Goal: Task Accomplishment & Management: Use online tool/utility

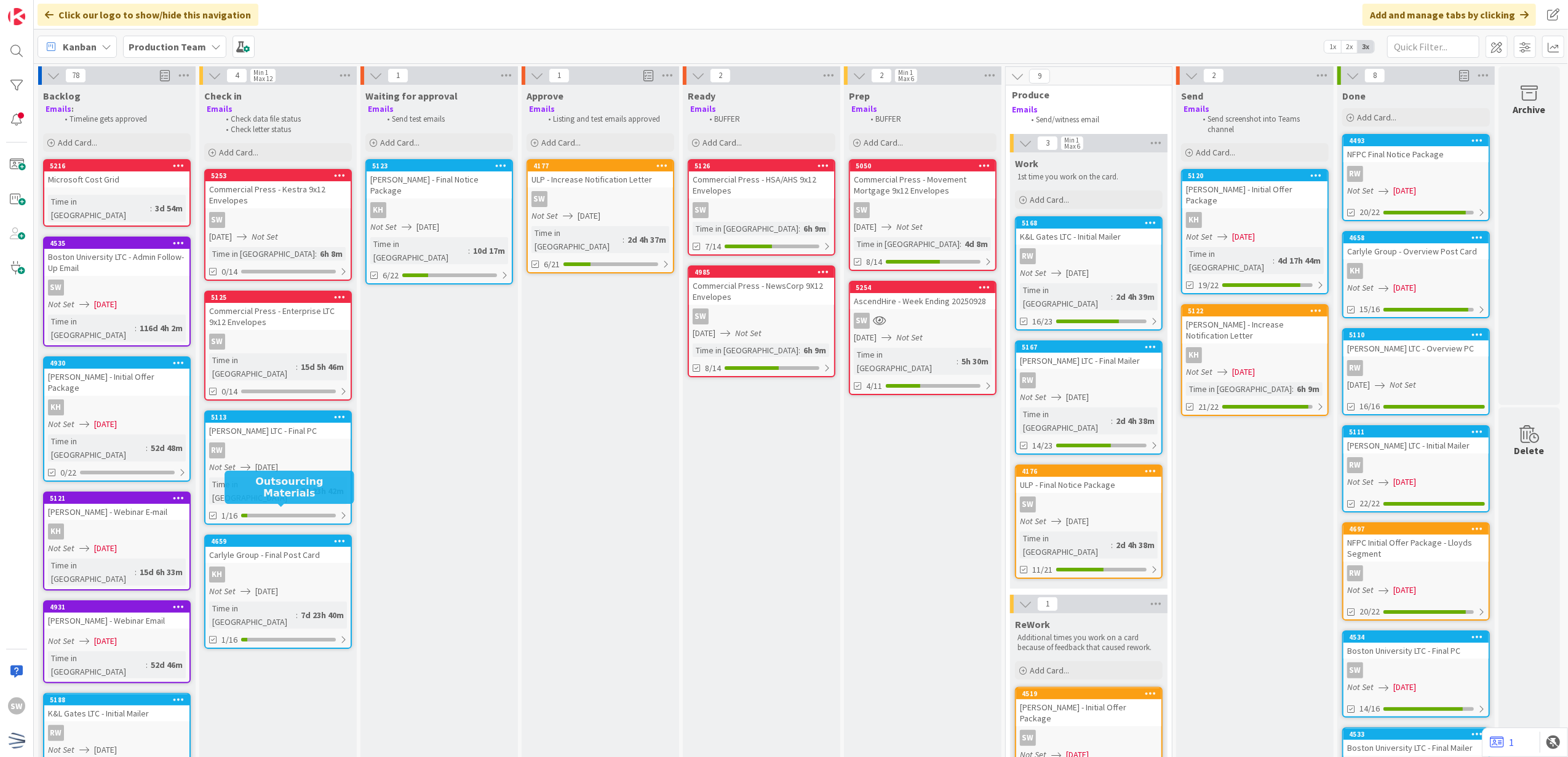
click at [267, 461] on span "[DATE]" at bounding box center [267, 467] width 23 height 13
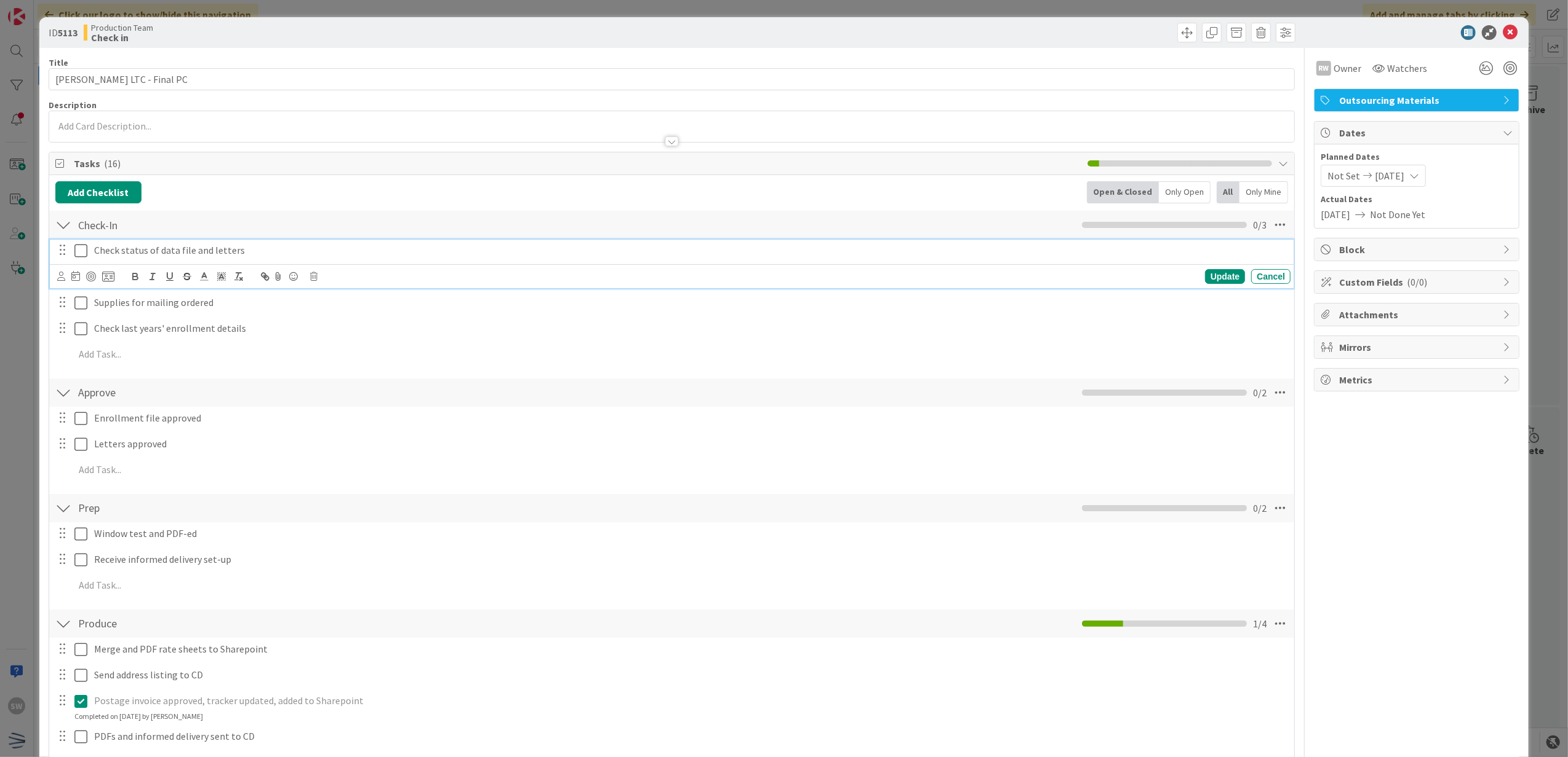
click at [84, 254] on icon at bounding box center [81, 251] width 13 height 15
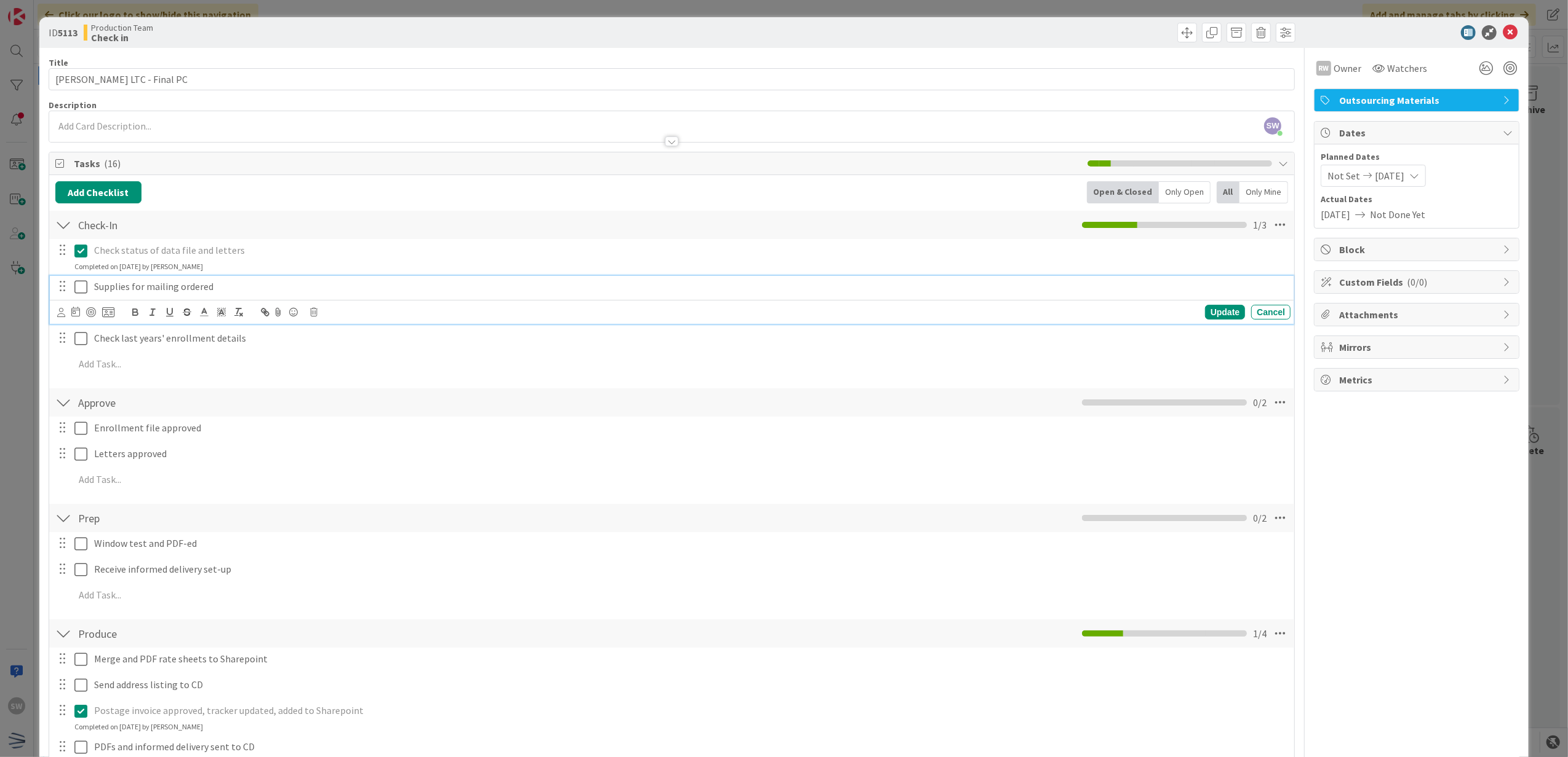
click at [83, 282] on icon at bounding box center [81, 287] width 13 height 15
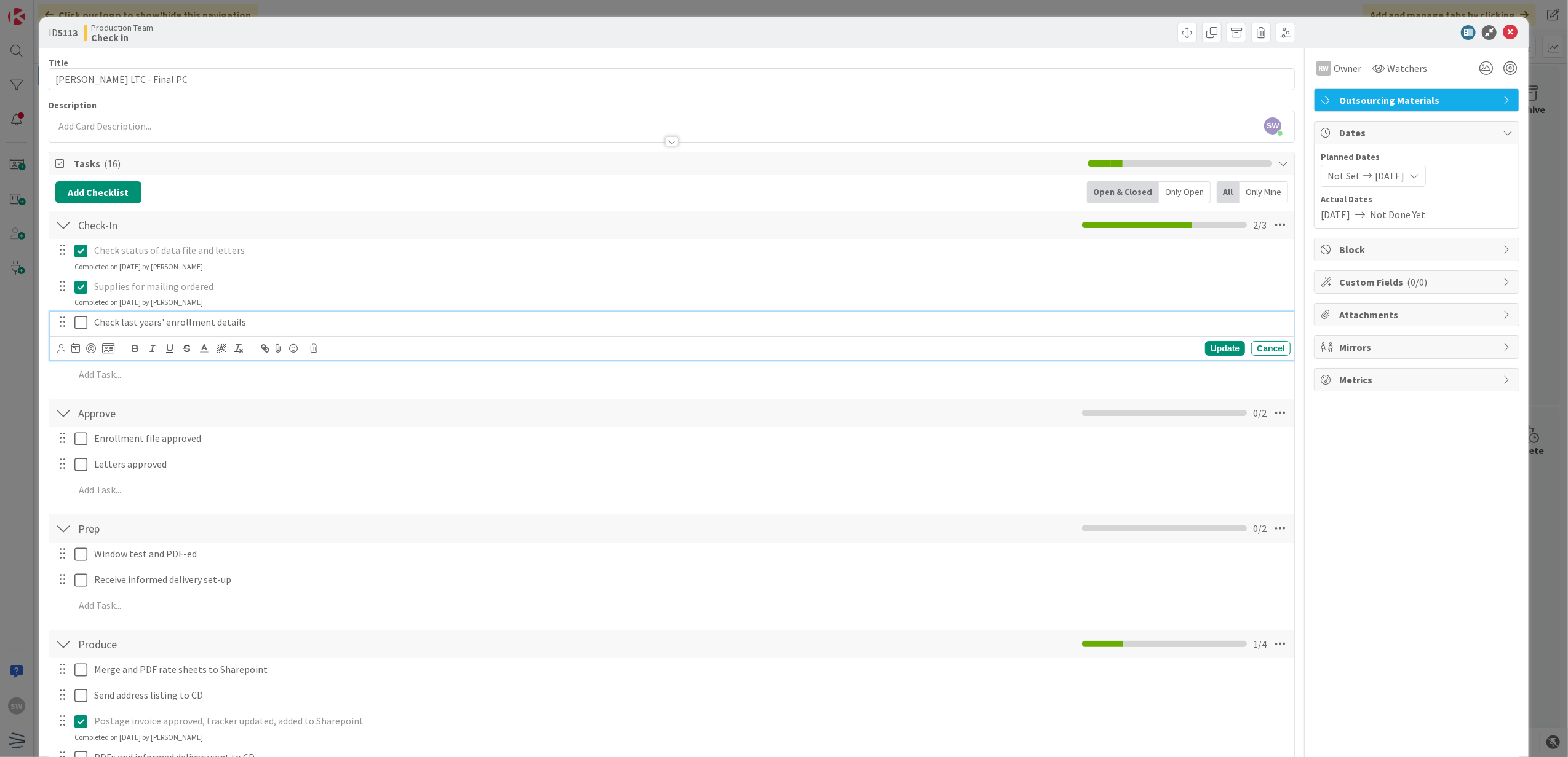
click at [80, 323] on icon at bounding box center [81, 322] width 13 height 15
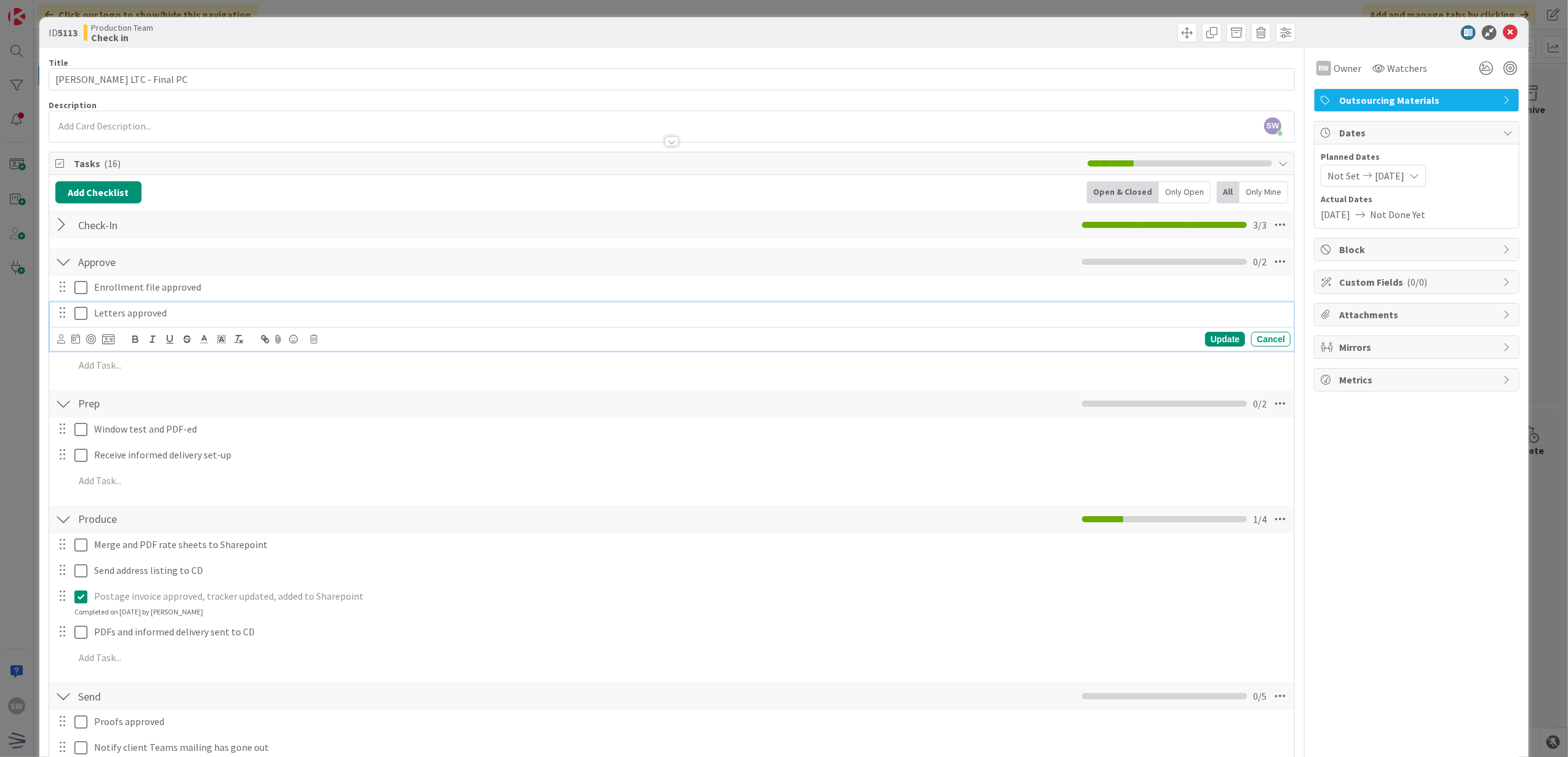
click at [74, 320] on icon at bounding box center [81, 313] width 13 height 15
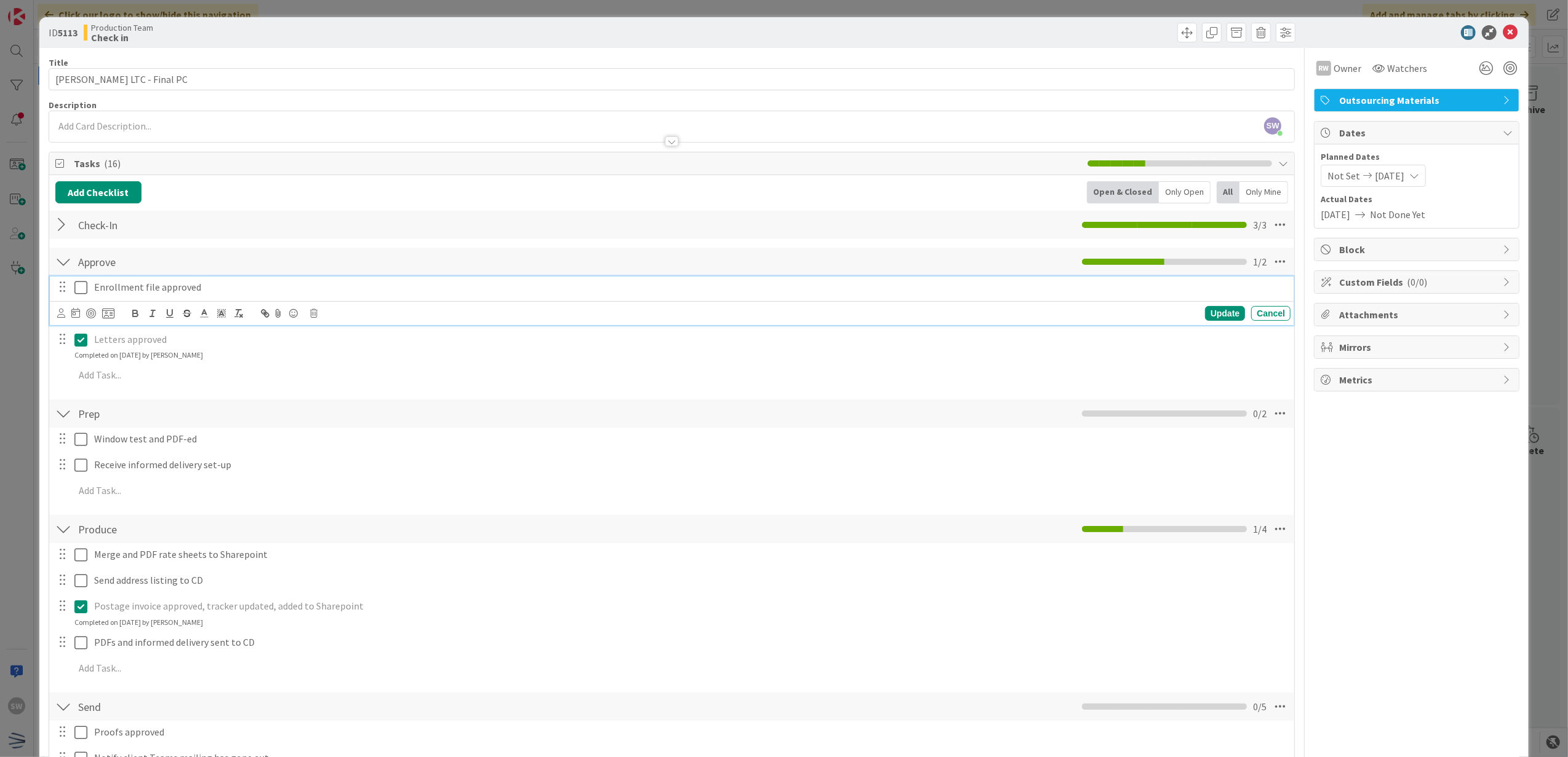
click at [79, 293] on icon at bounding box center [81, 288] width 13 height 15
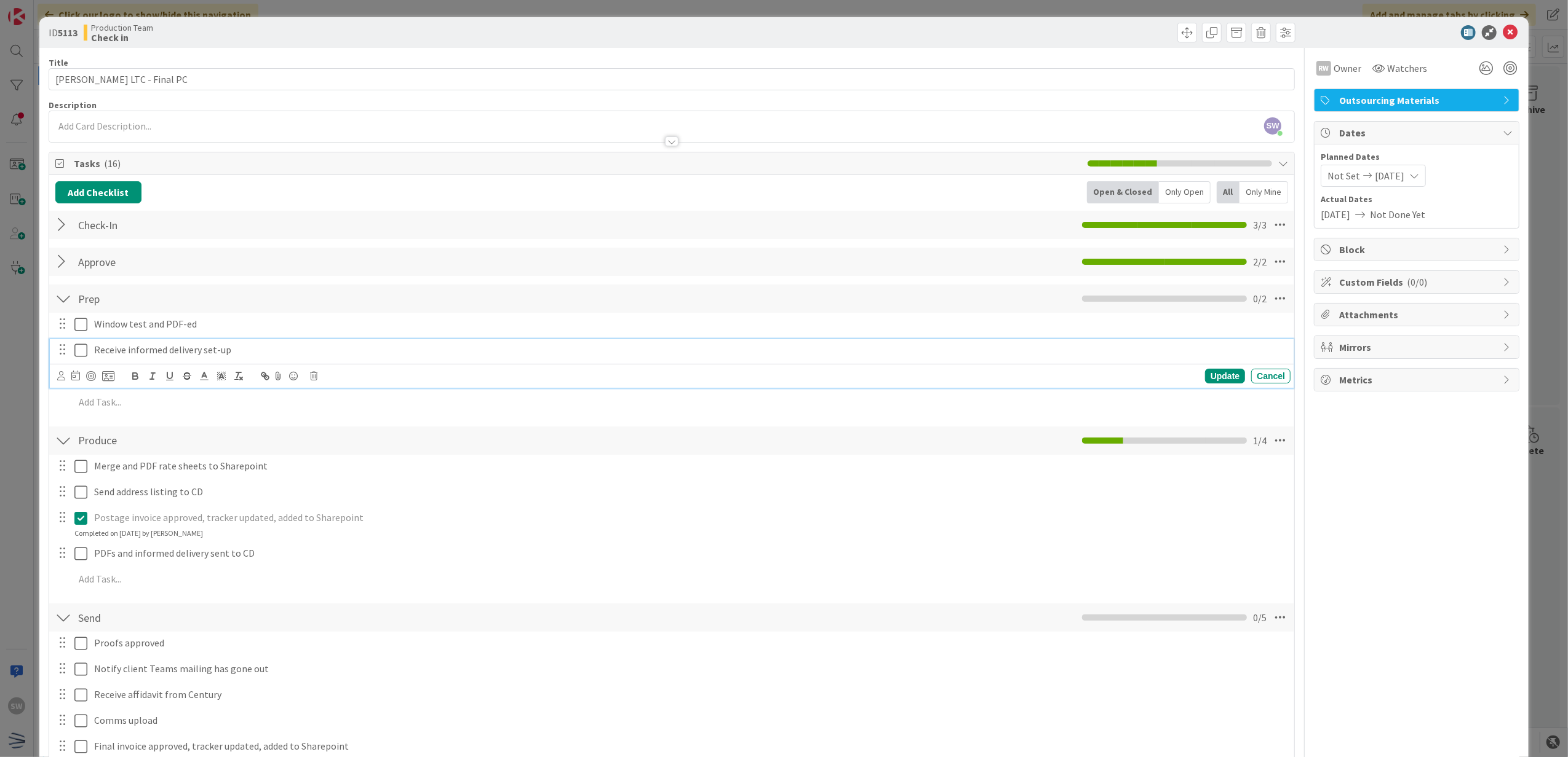
click at [82, 355] on icon at bounding box center [81, 350] width 13 height 15
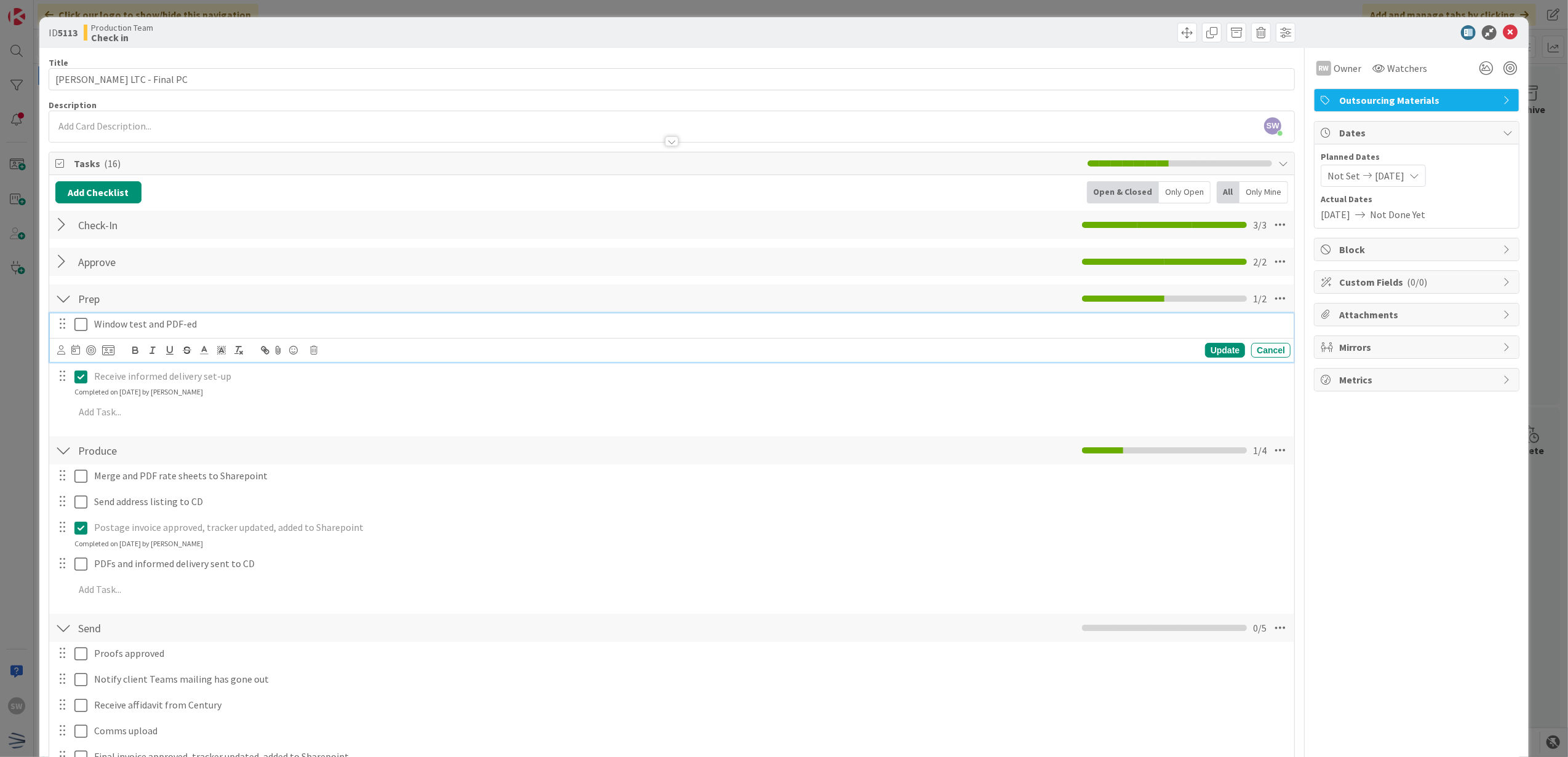
click at [79, 321] on icon at bounding box center [81, 324] width 13 height 15
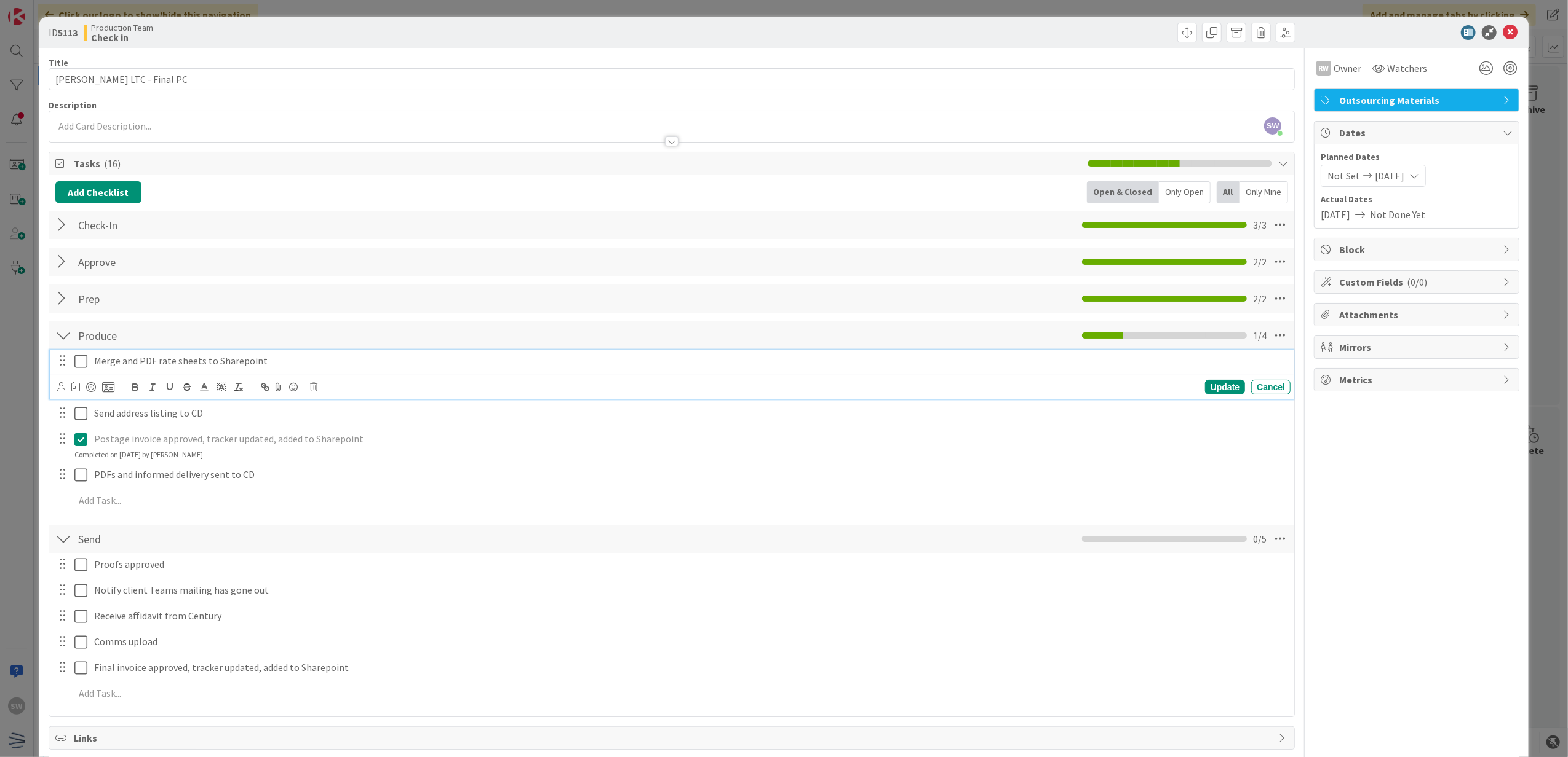
click at [74, 363] on icon at bounding box center [81, 361] width 13 height 15
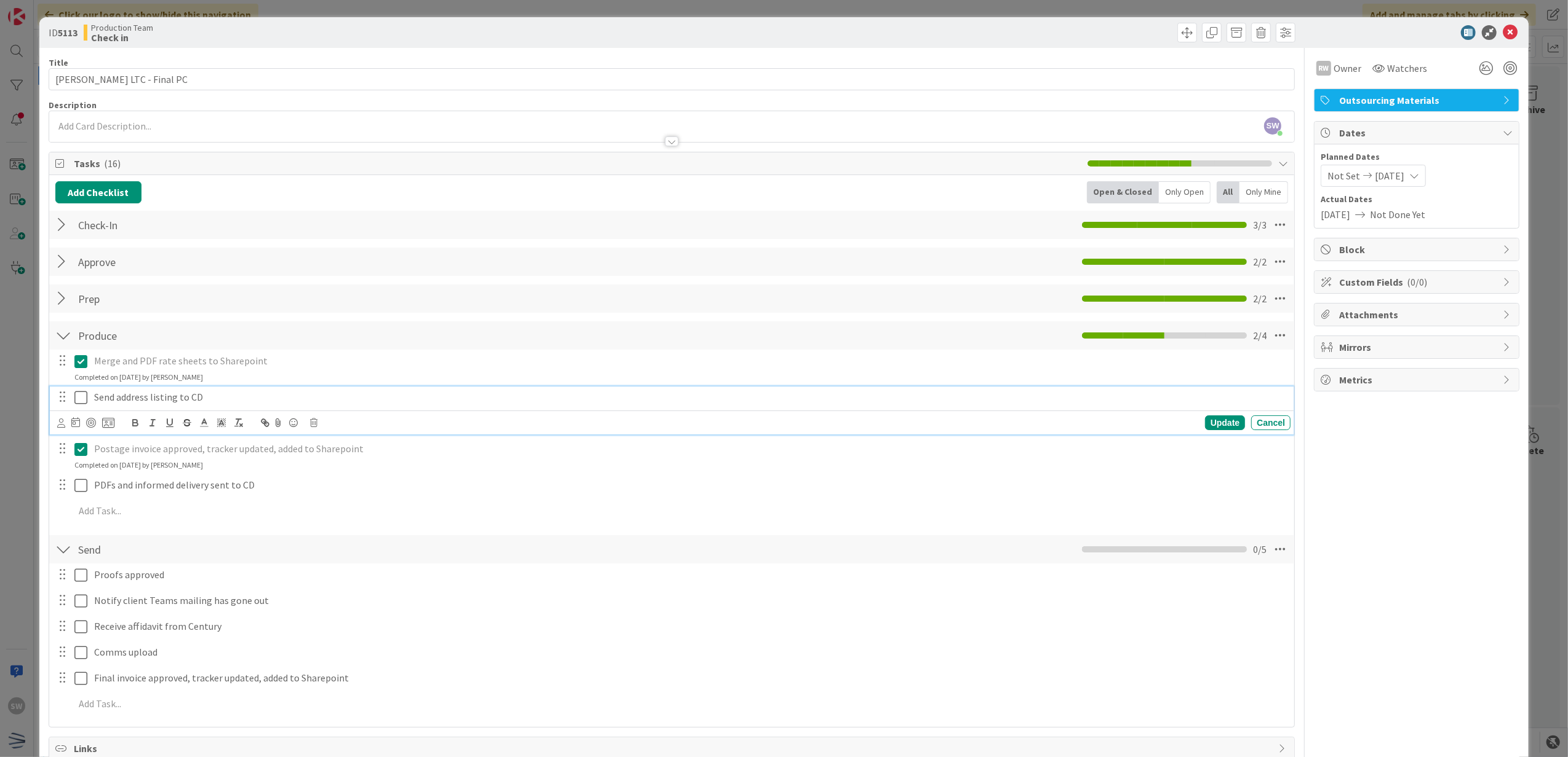
click at [82, 391] on icon at bounding box center [81, 398] width 13 height 15
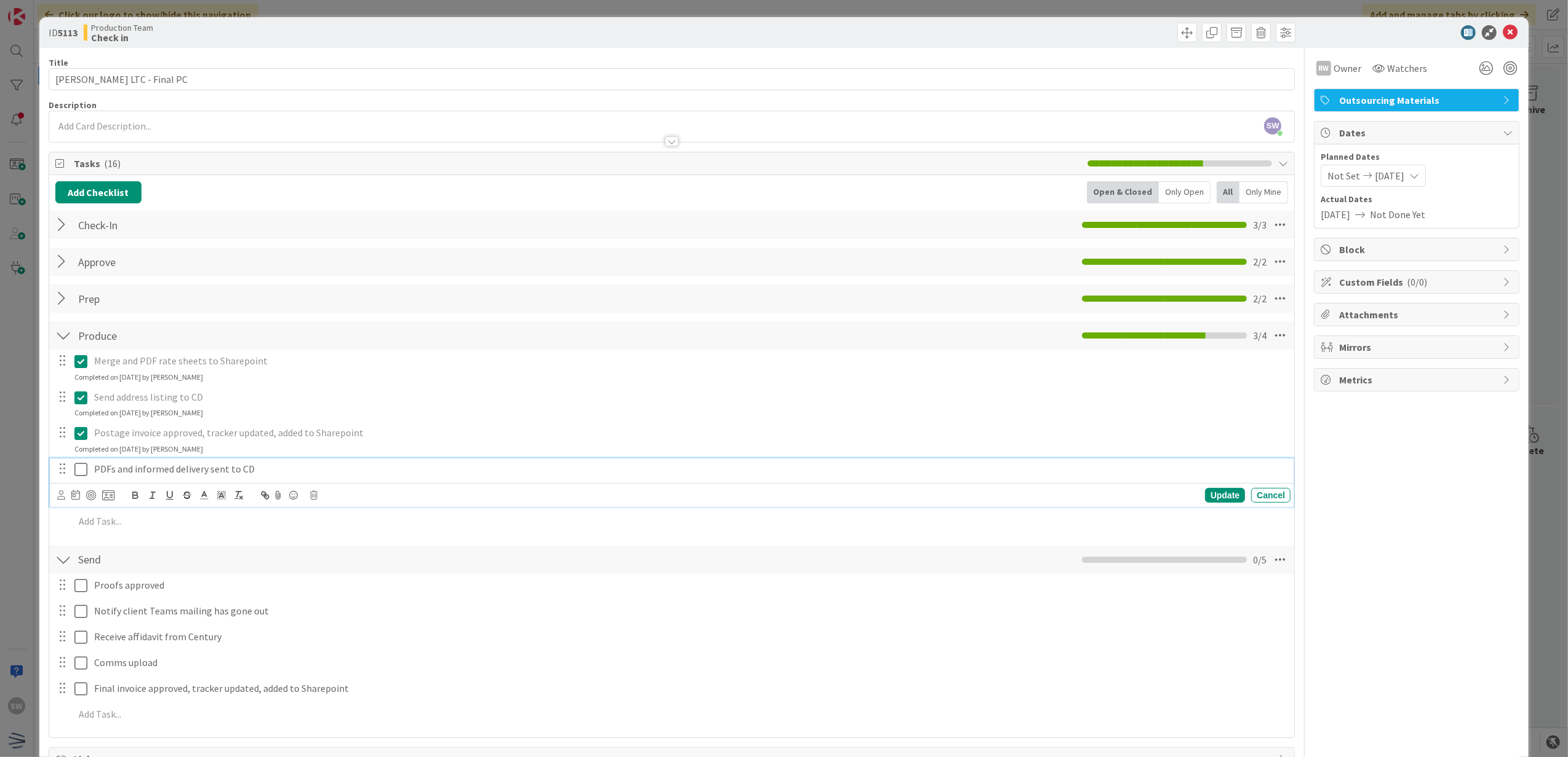
click at [80, 462] on button at bounding box center [82, 469] width 15 height 19
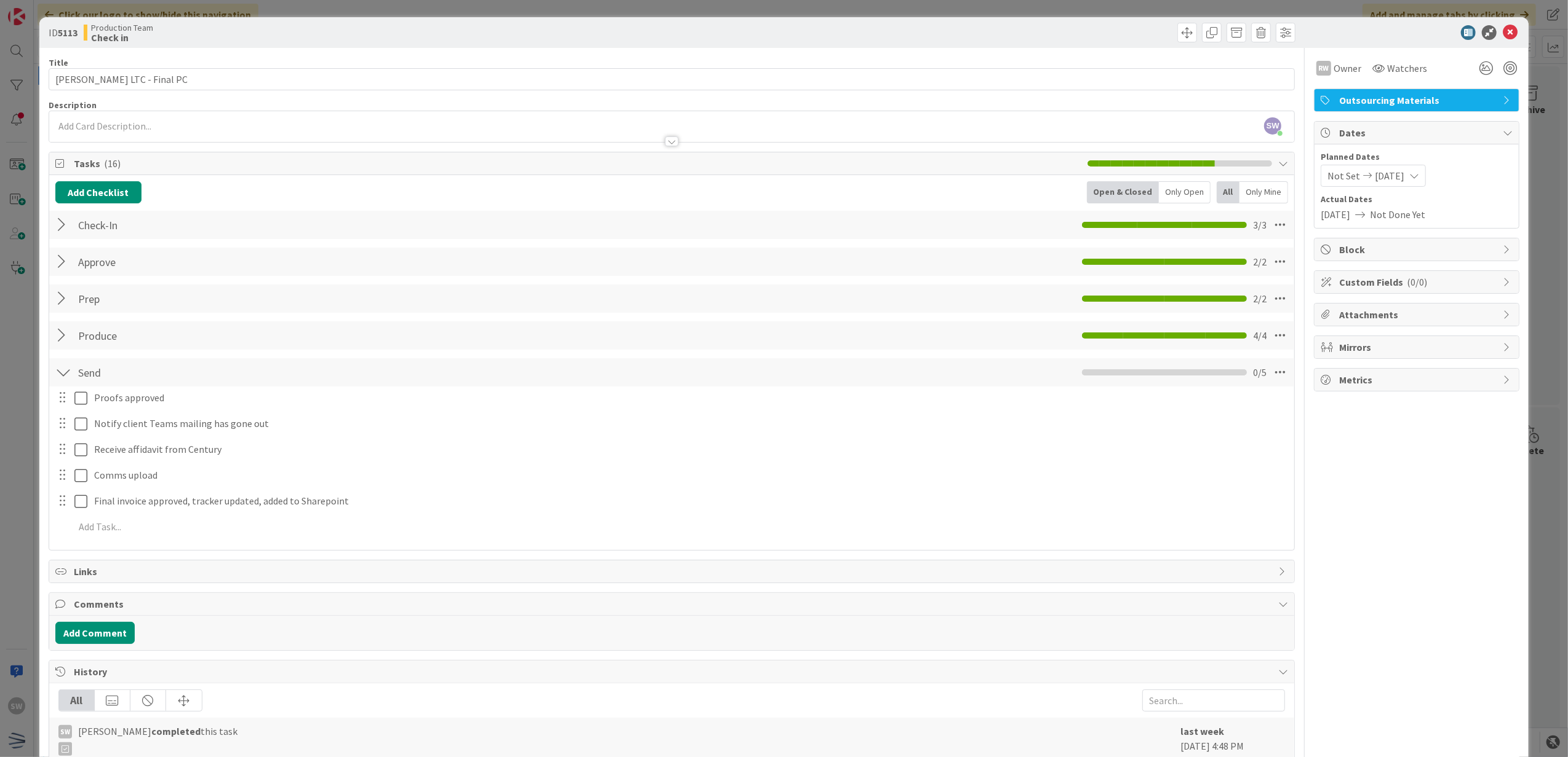
click at [1500, 41] on div "ID 5113 Production Team Check in" at bounding box center [784, 32] width 1490 height 31
click at [1502, 32] on icon at bounding box center [1510, 32] width 15 height 15
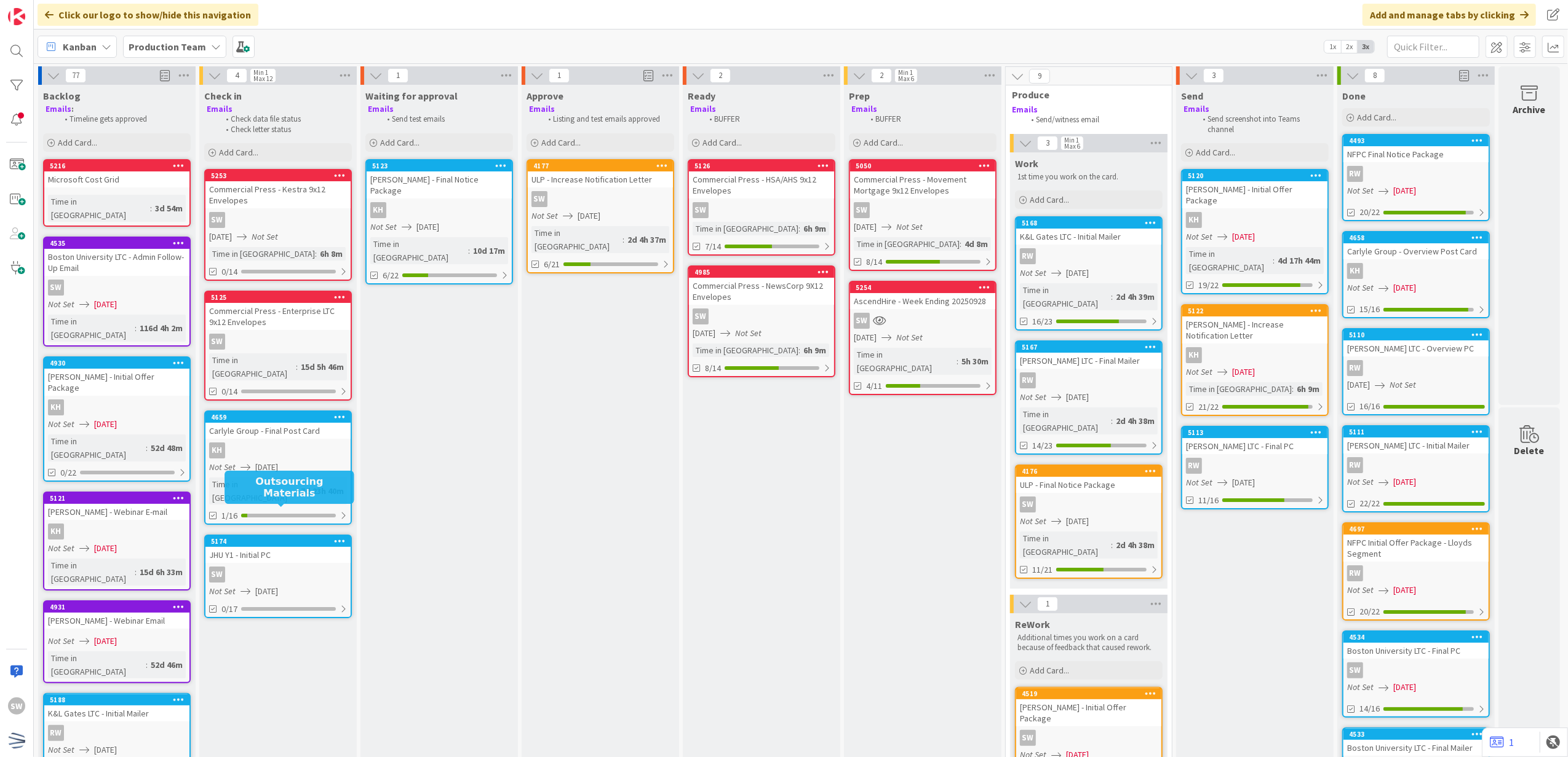
click at [264, 547] on div "JHU Y1 - Initial PC" at bounding box center [278, 555] width 145 height 16
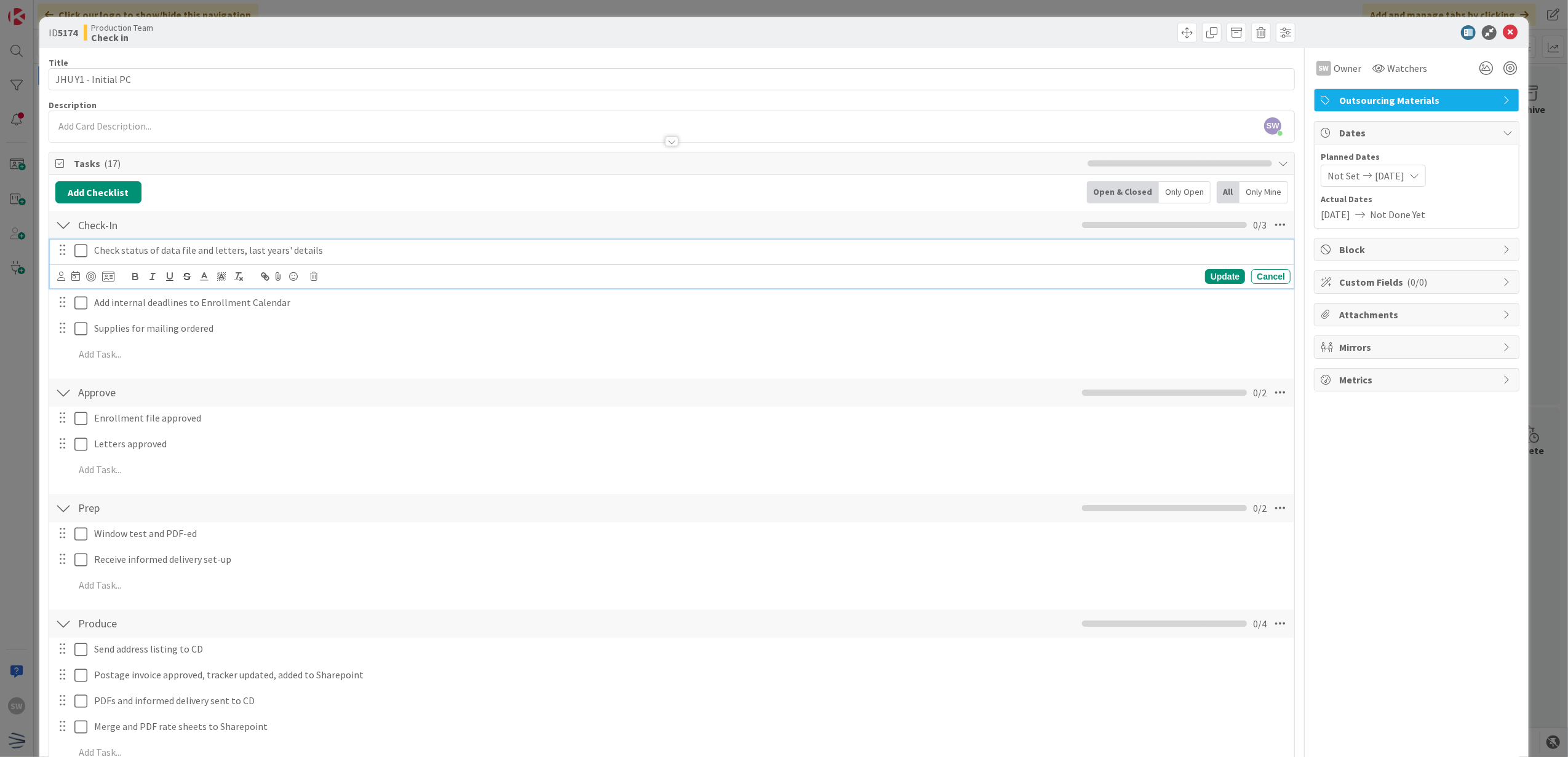
click at [80, 252] on icon at bounding box center [81, 251] width 13 height 15
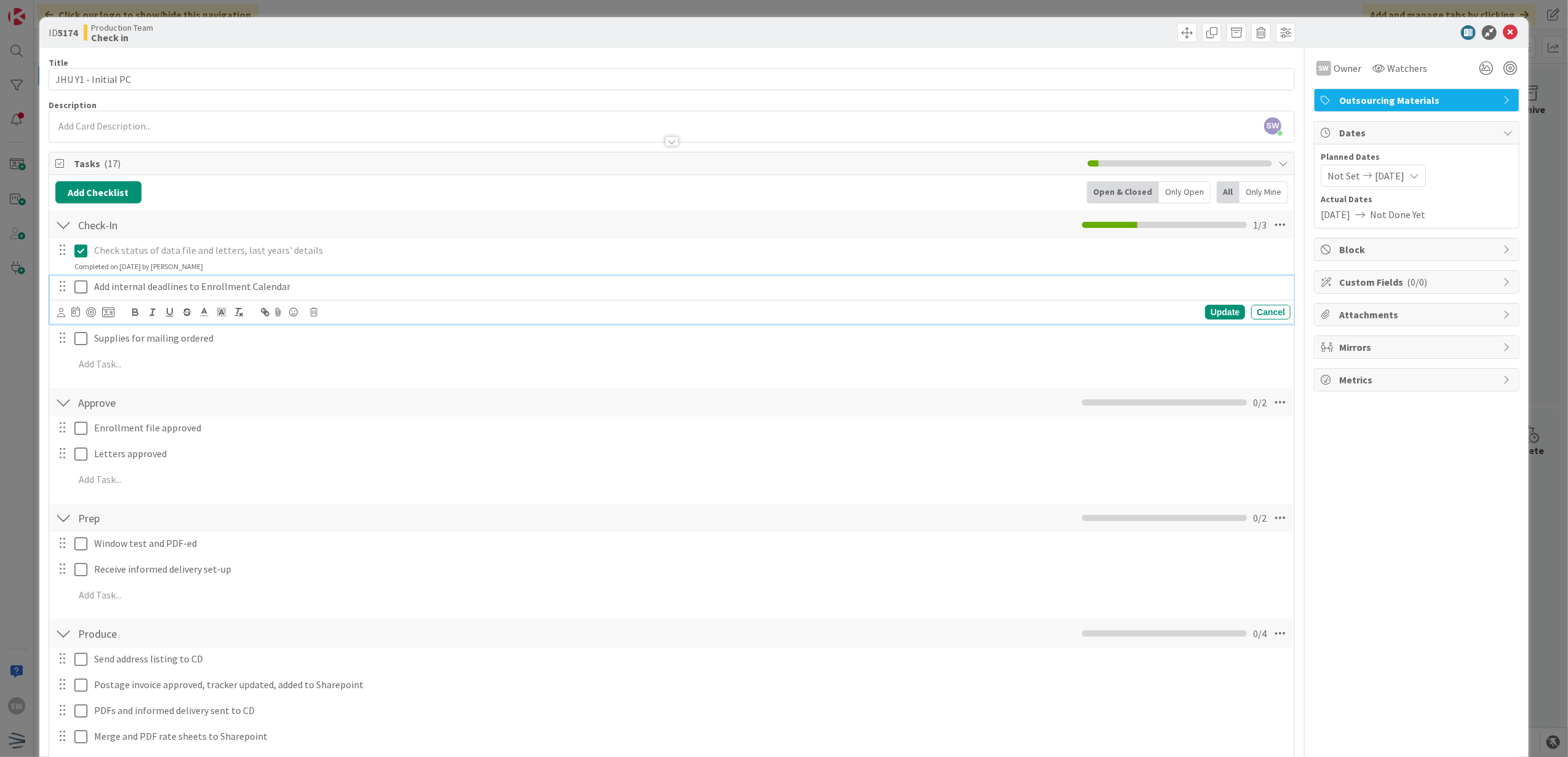
click at [77, 285] on icon at bounding box center [81, 287] width 13 height 15
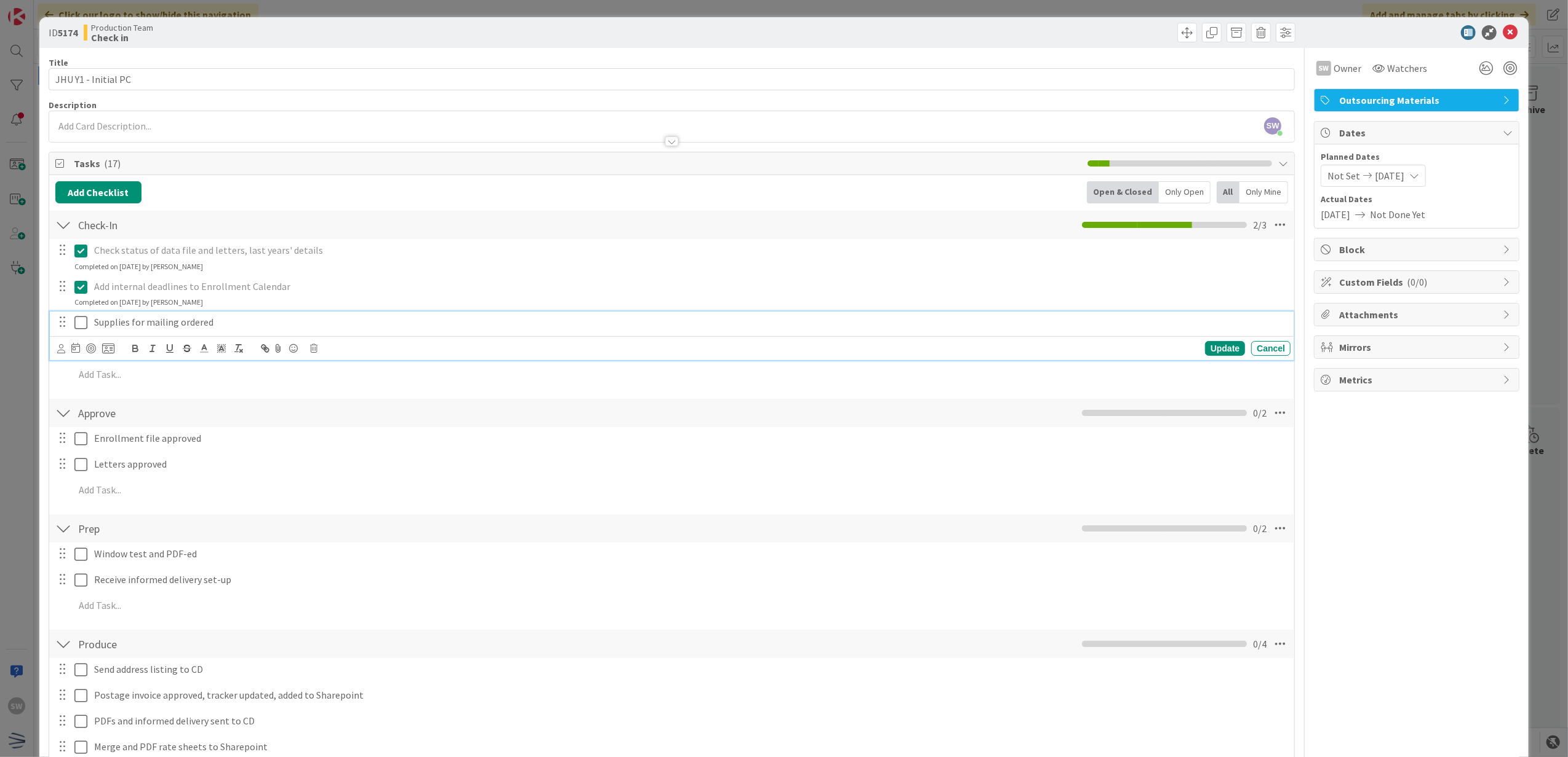
click at [82, 320] on icon at bounding box center [81, 322] width 13 height 15
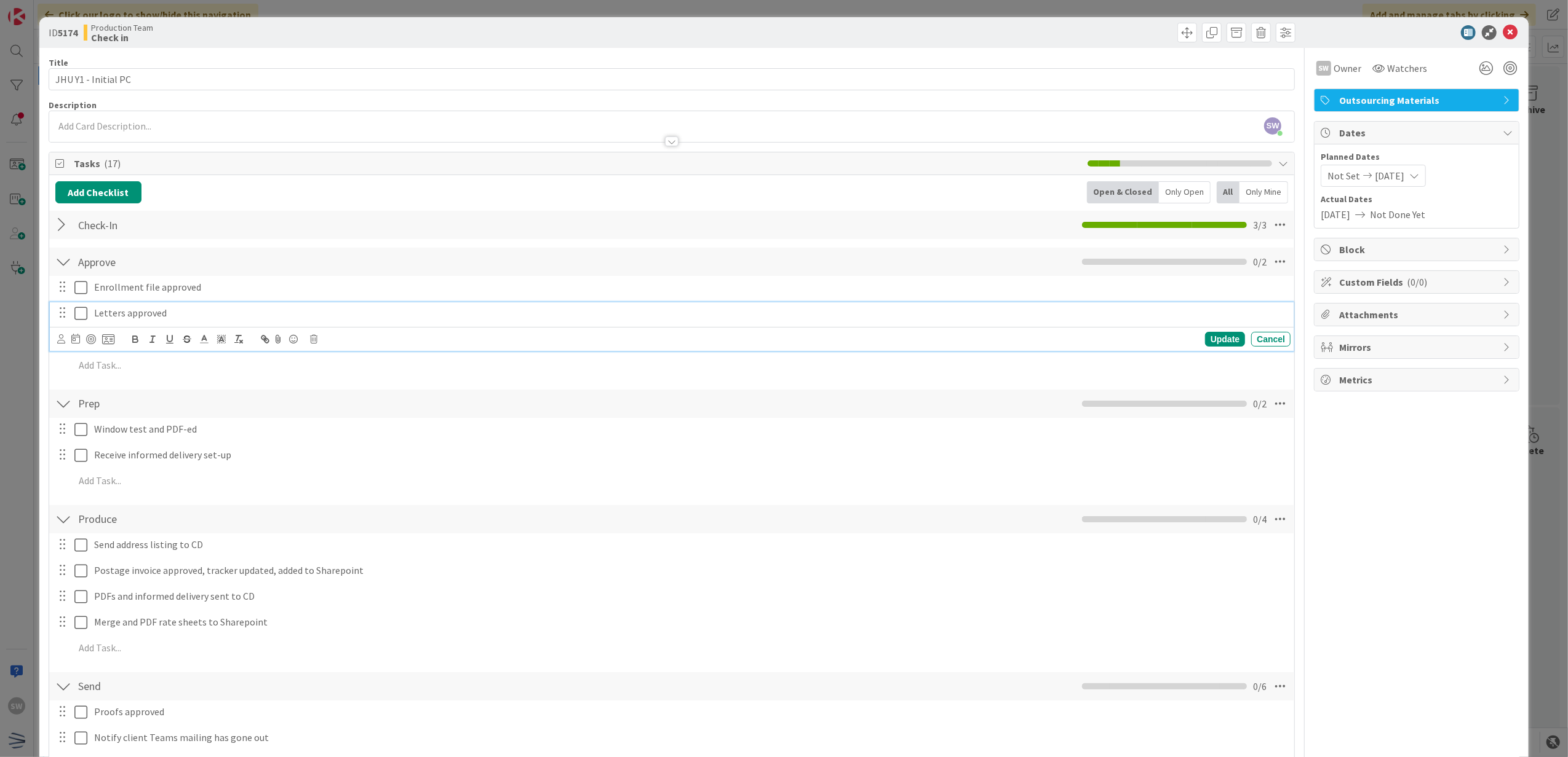
click at [82, 313] on icon at bounding box center [81, 313] width 13 height 15
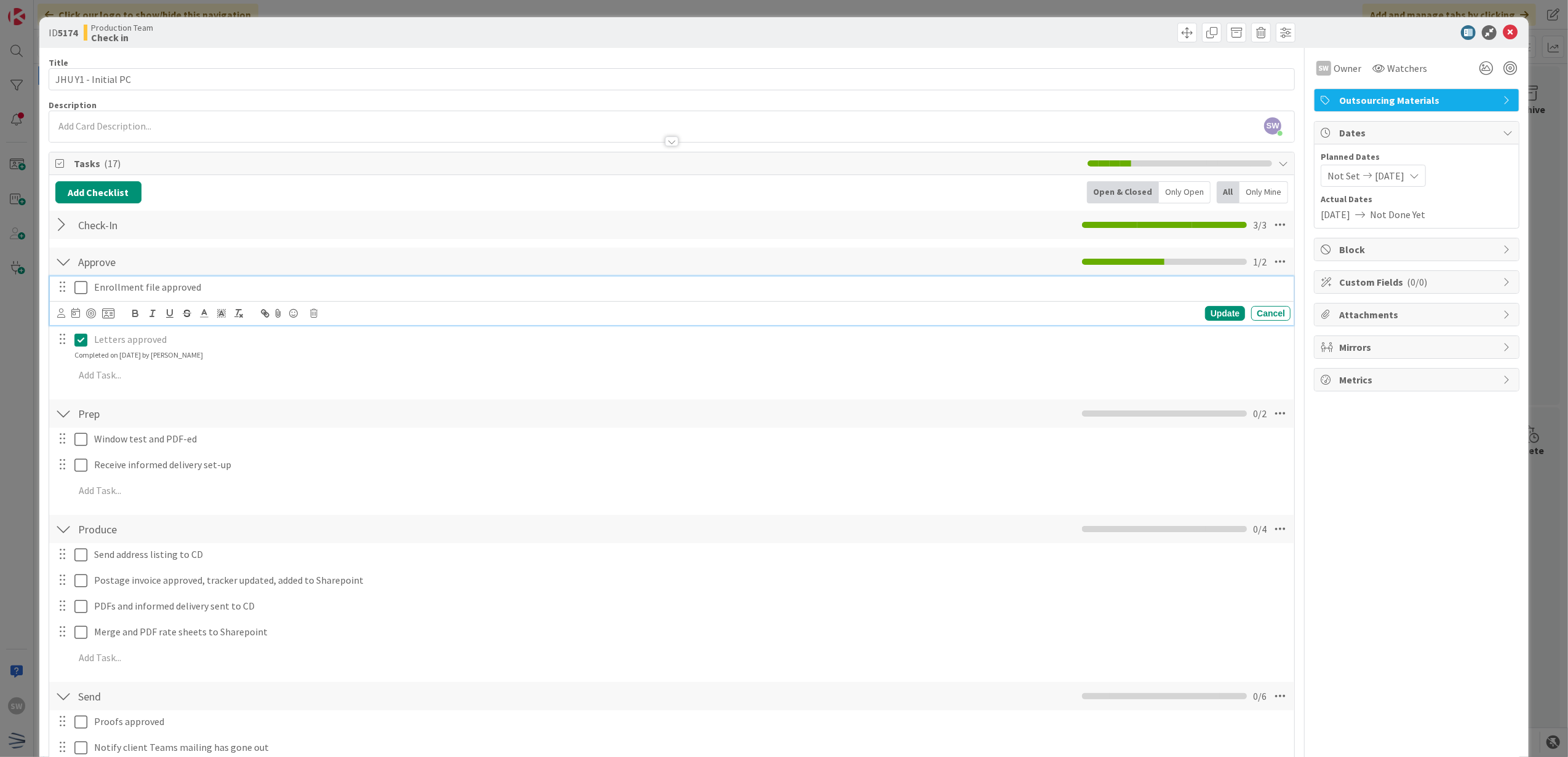
click at [82, 293] on icon at bounding box center [81, 288] width 13 height 15
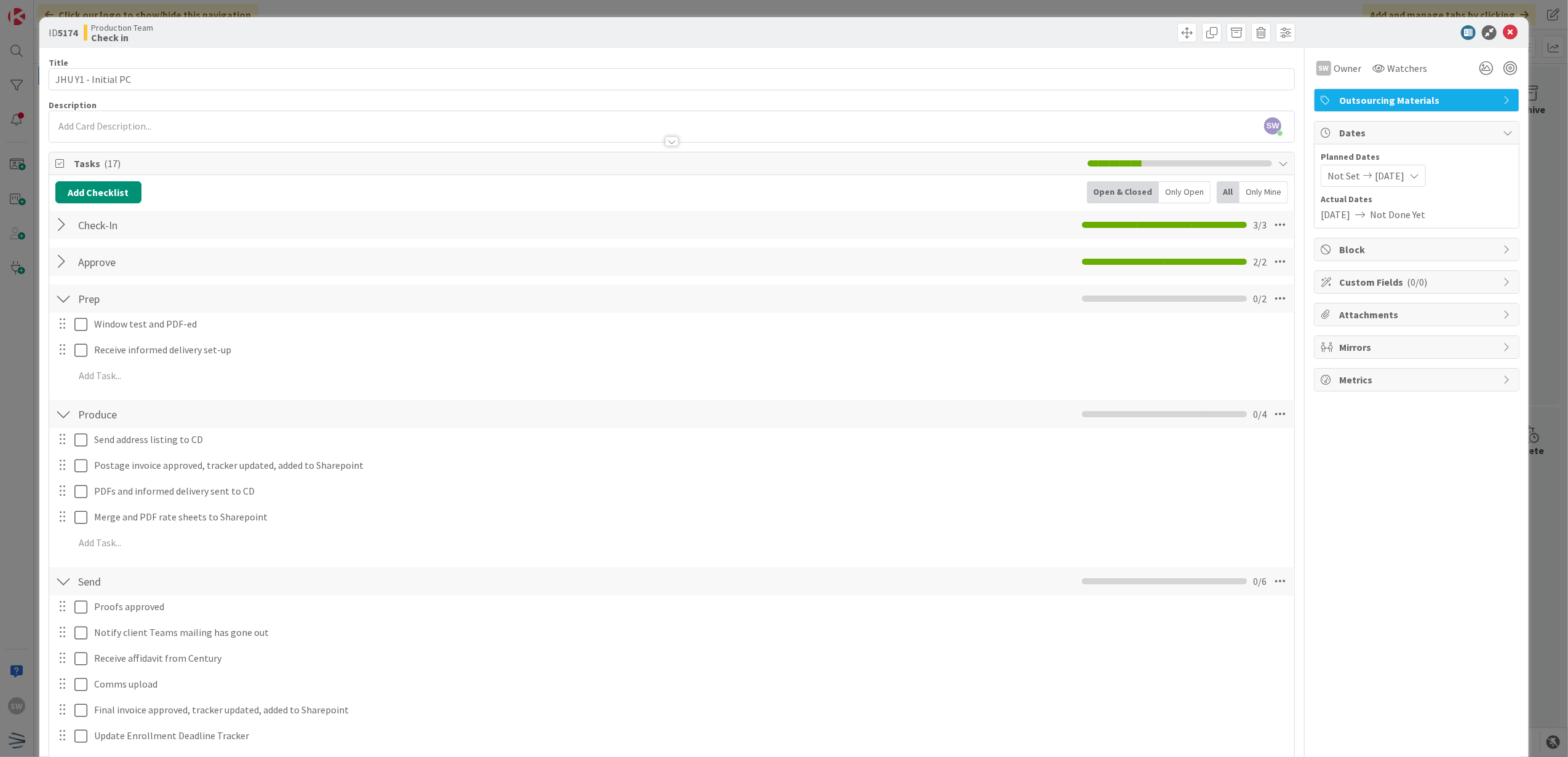
click at [76, 315] on div at bounding box center [72, 324] width 35 height 21
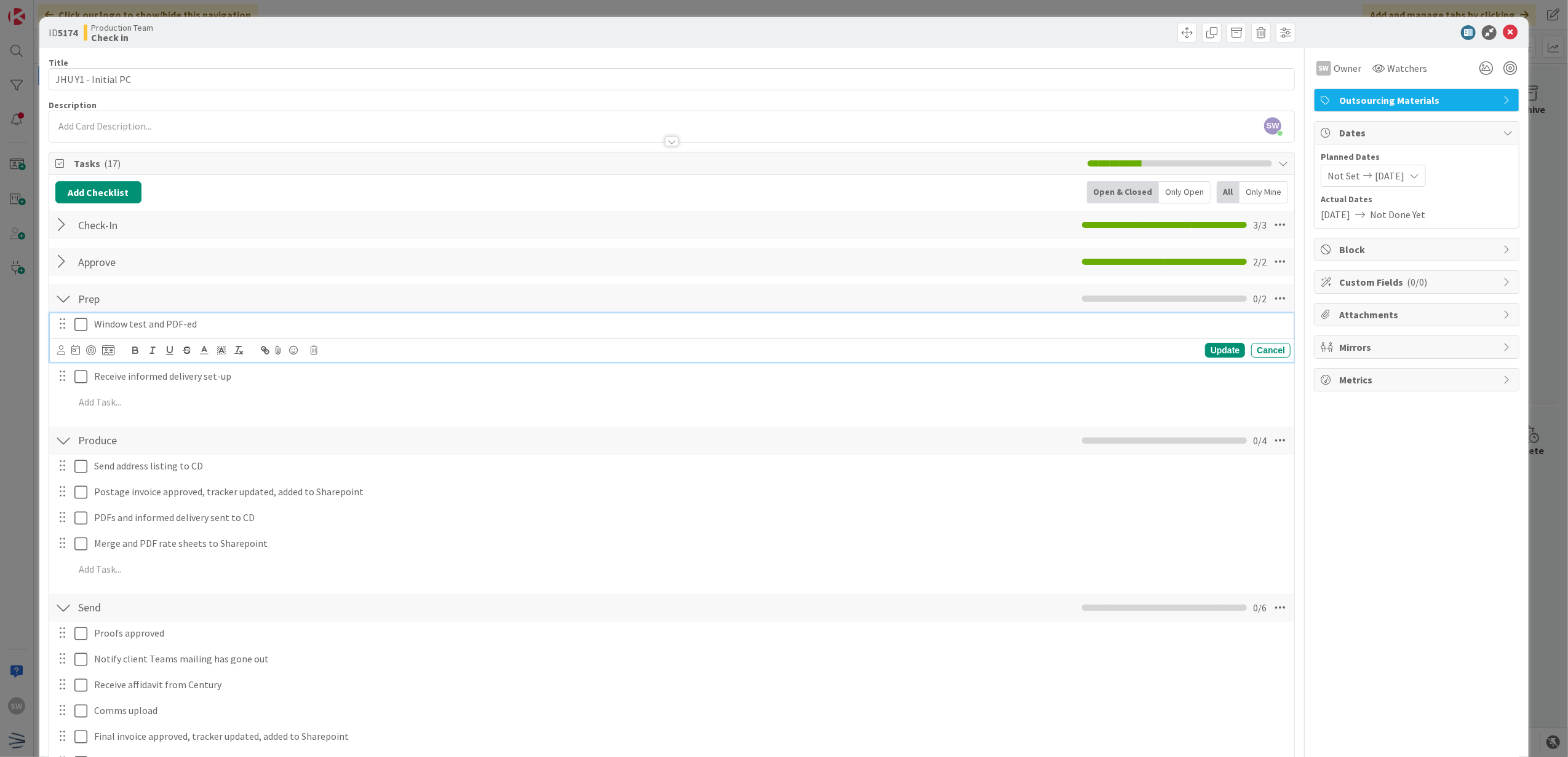
click at [77, 325] on icon at bounding box center [81, 324] width 13 height 15
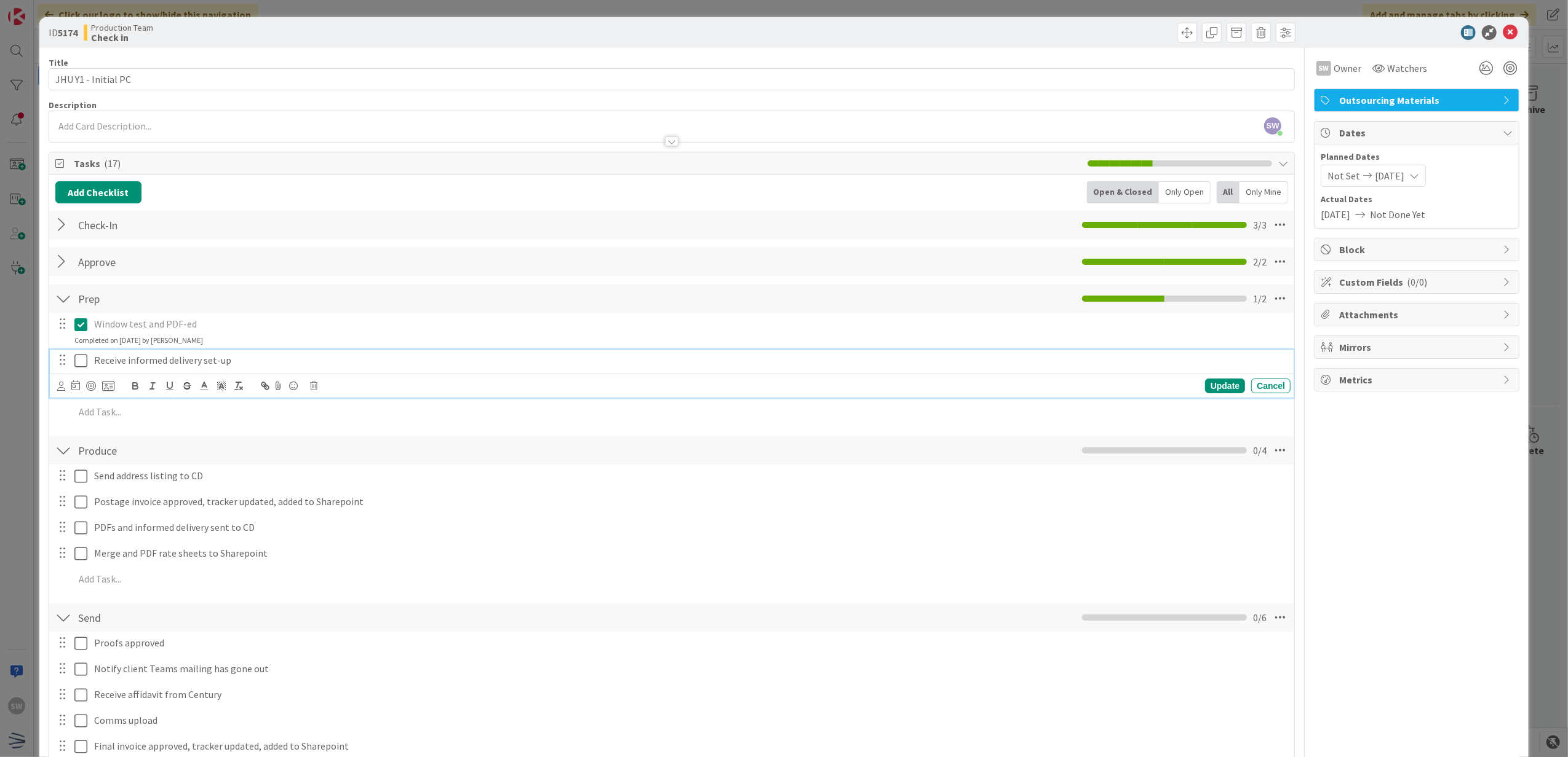
click at [82, 355] on icon at bounding box center [81, 360] width 13 height 15
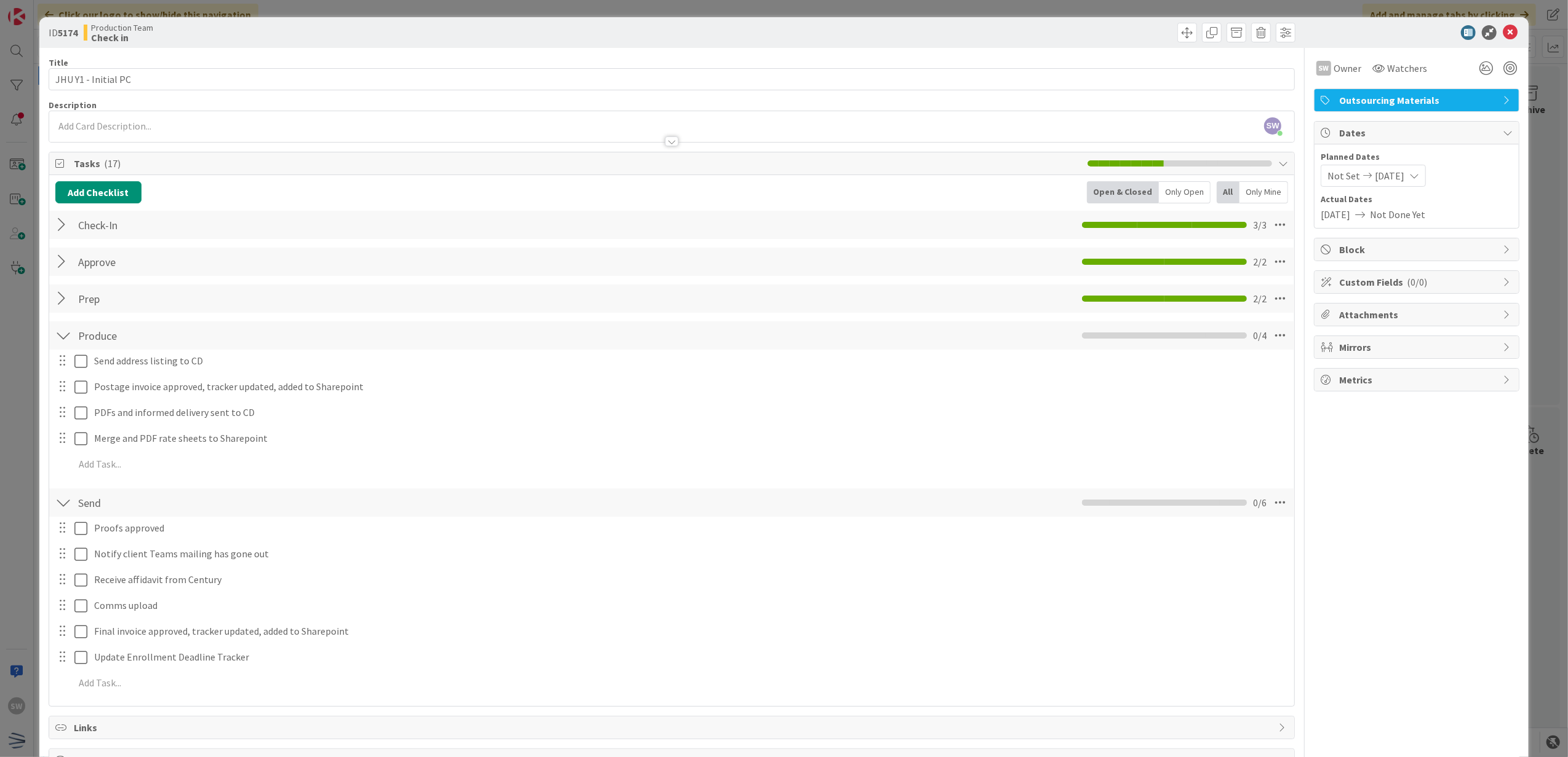
click at [66, 303] on div at bounding box center [63, 298] width 16 height 22
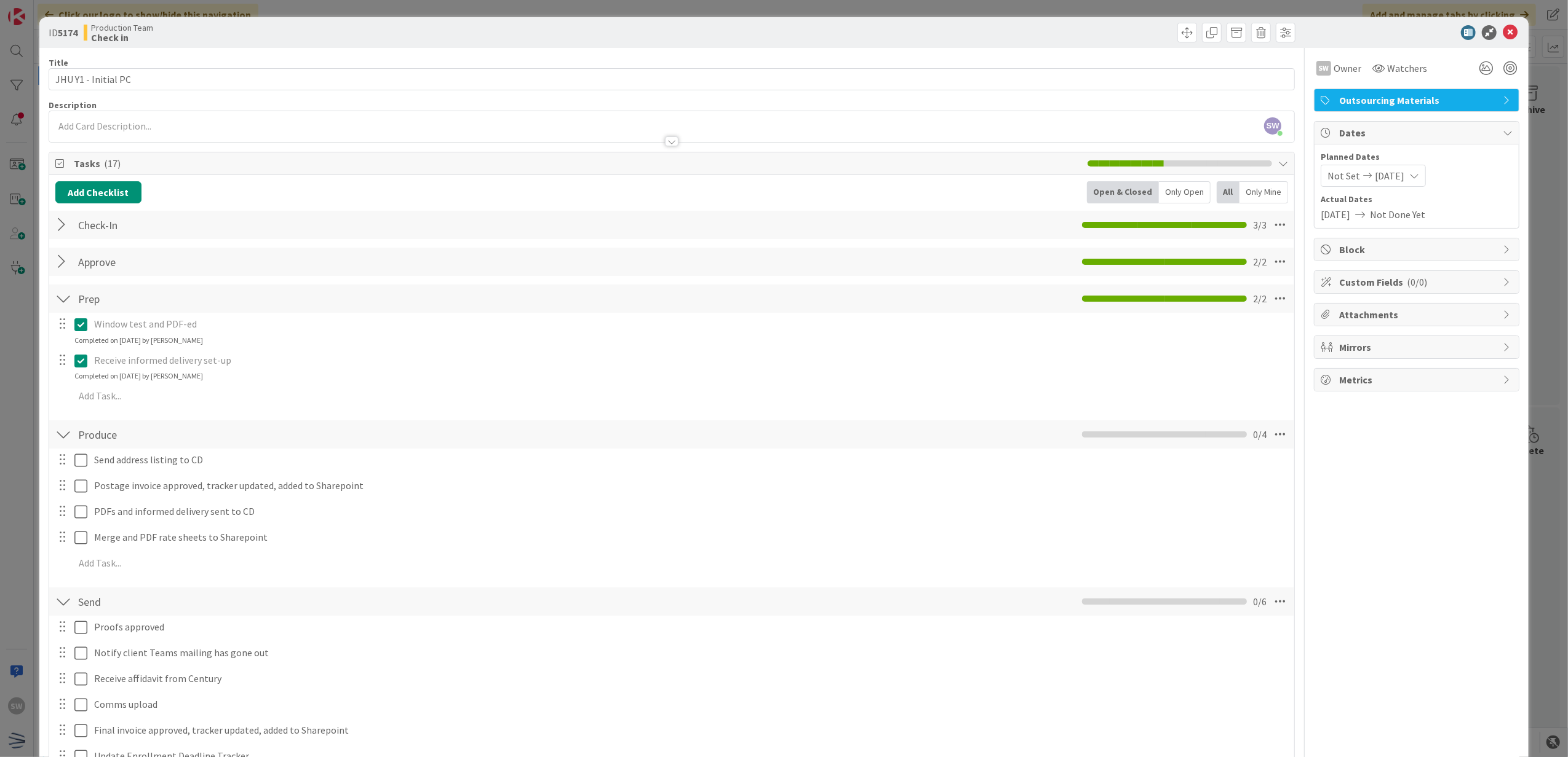
click at [62, 259] on div at bounding box center [63, 261] width 16 height 22
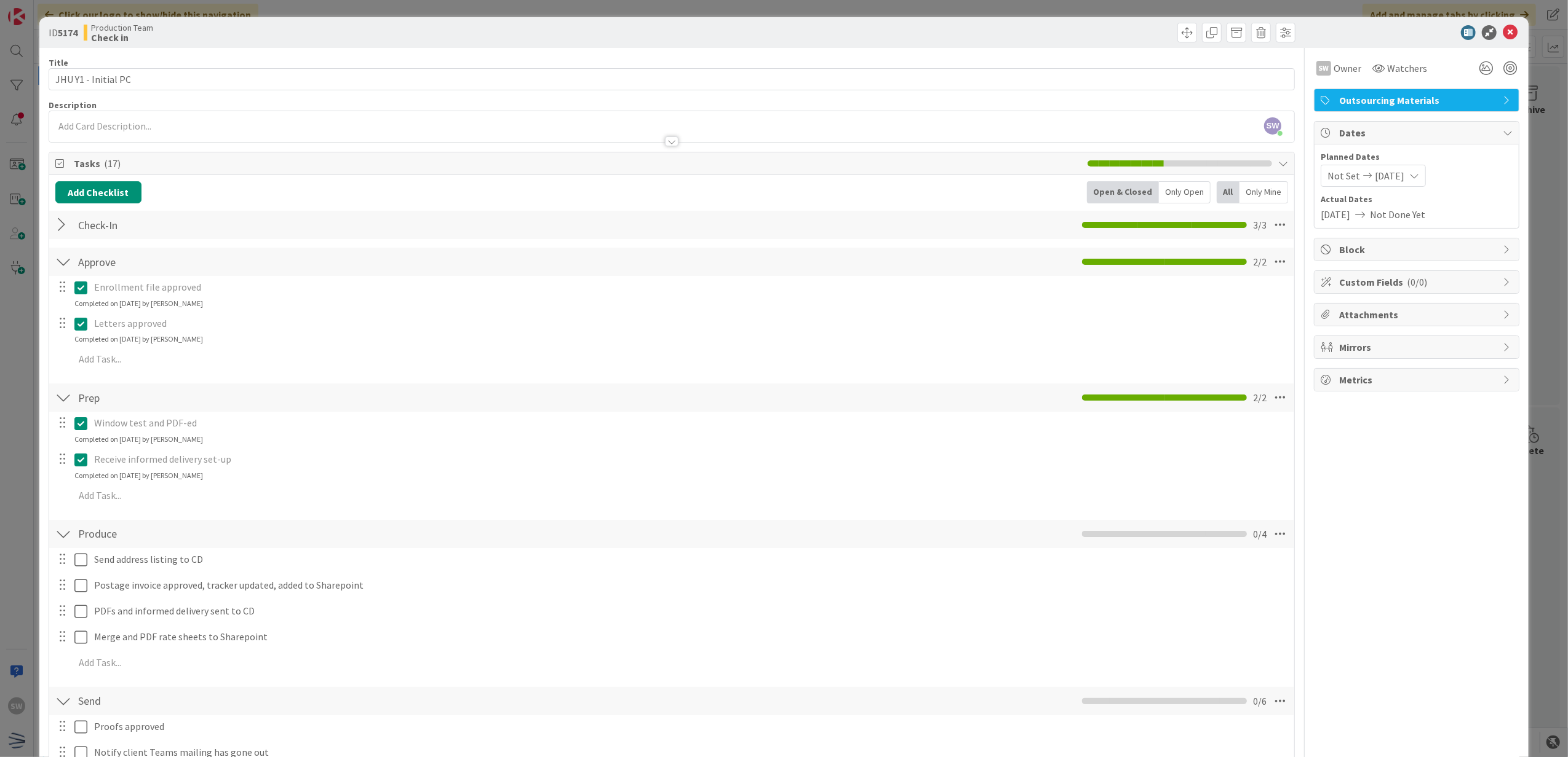
click at [57, 224] on div at bounding box center [63, 225] width 16 height 22
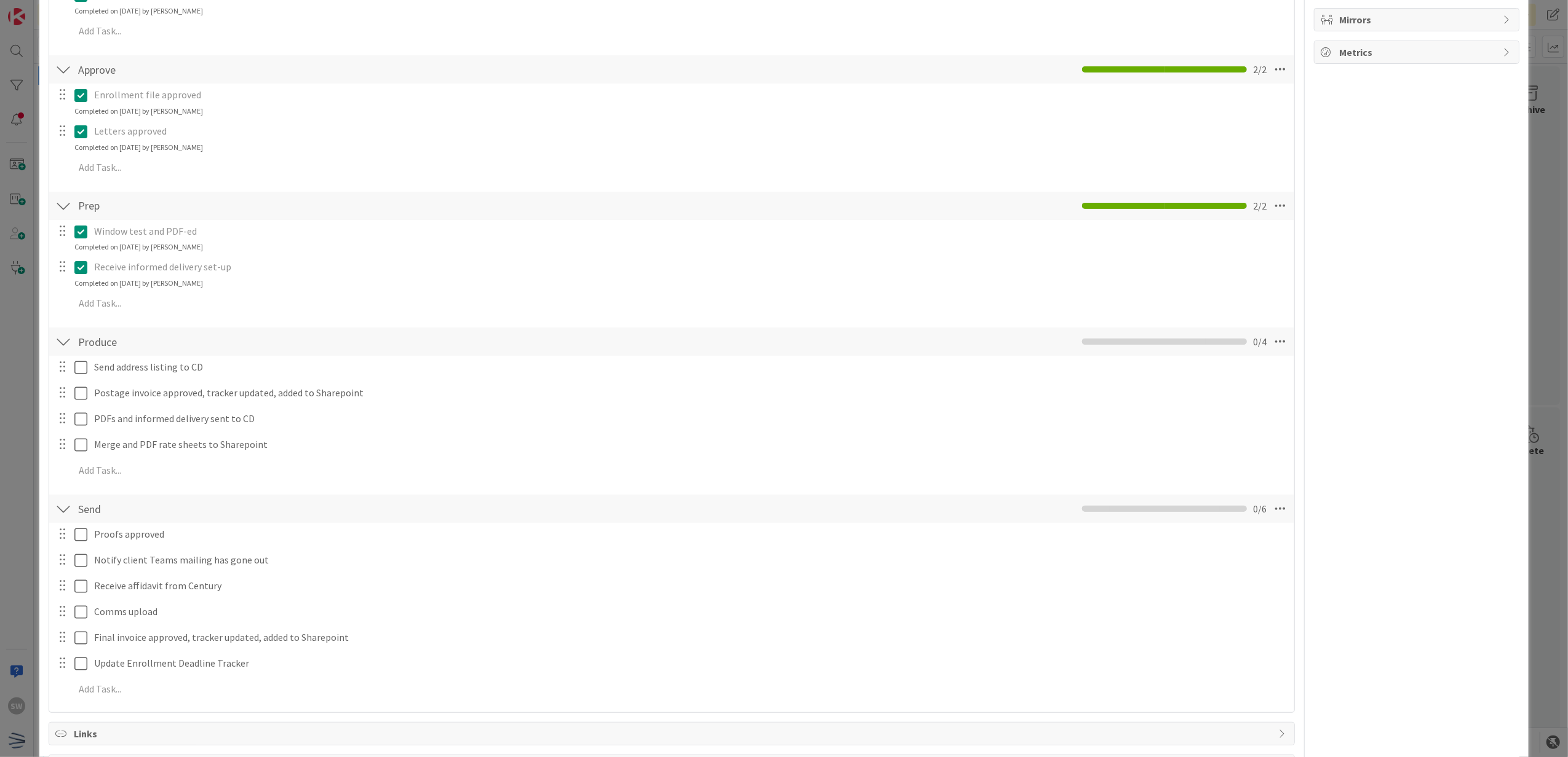
scroll to position [164, 0]
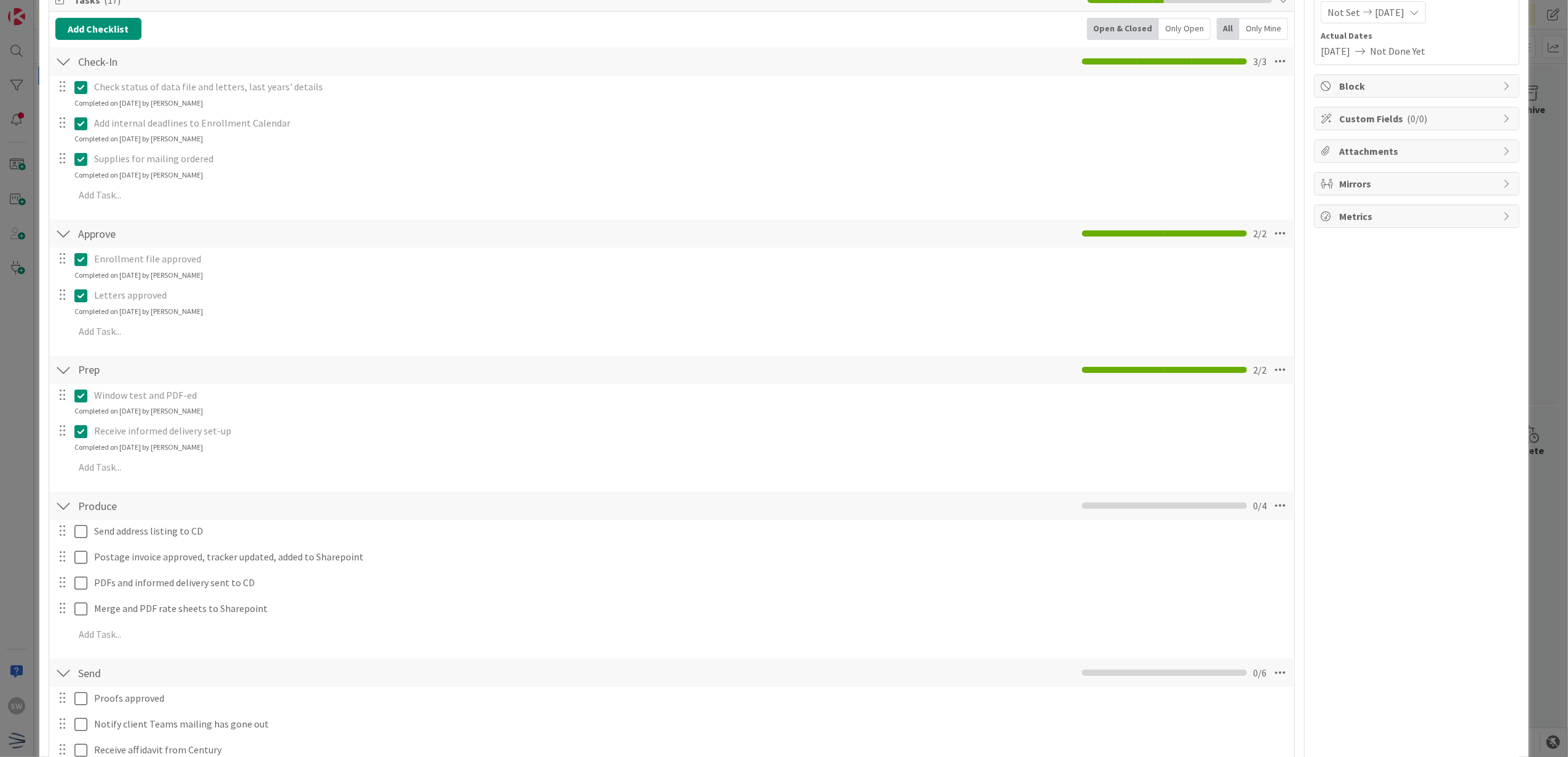
click at [84, 259] on icon at bounding box center [81, 259] width 13 height 15
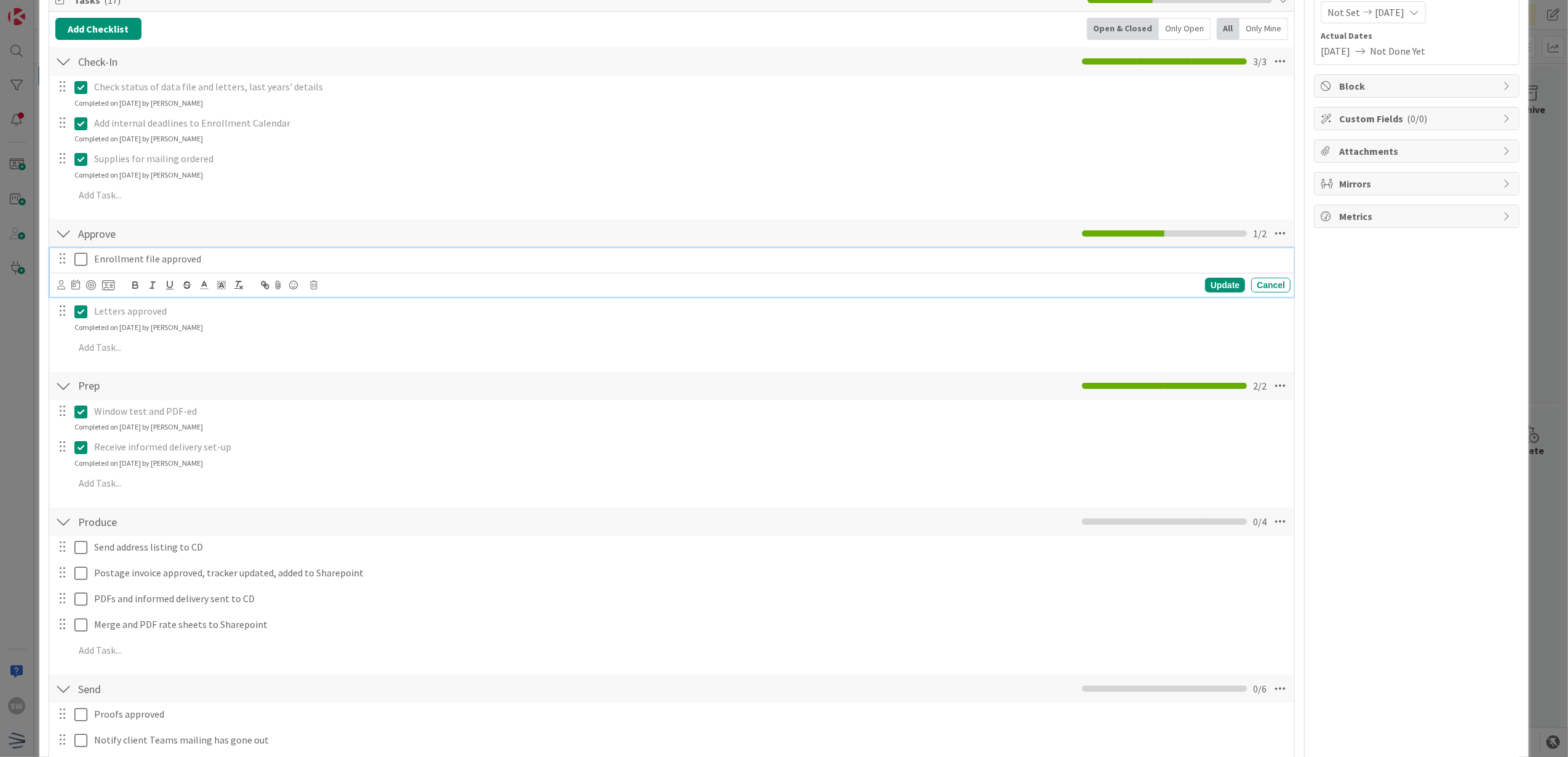
scroll to position [328, 0]
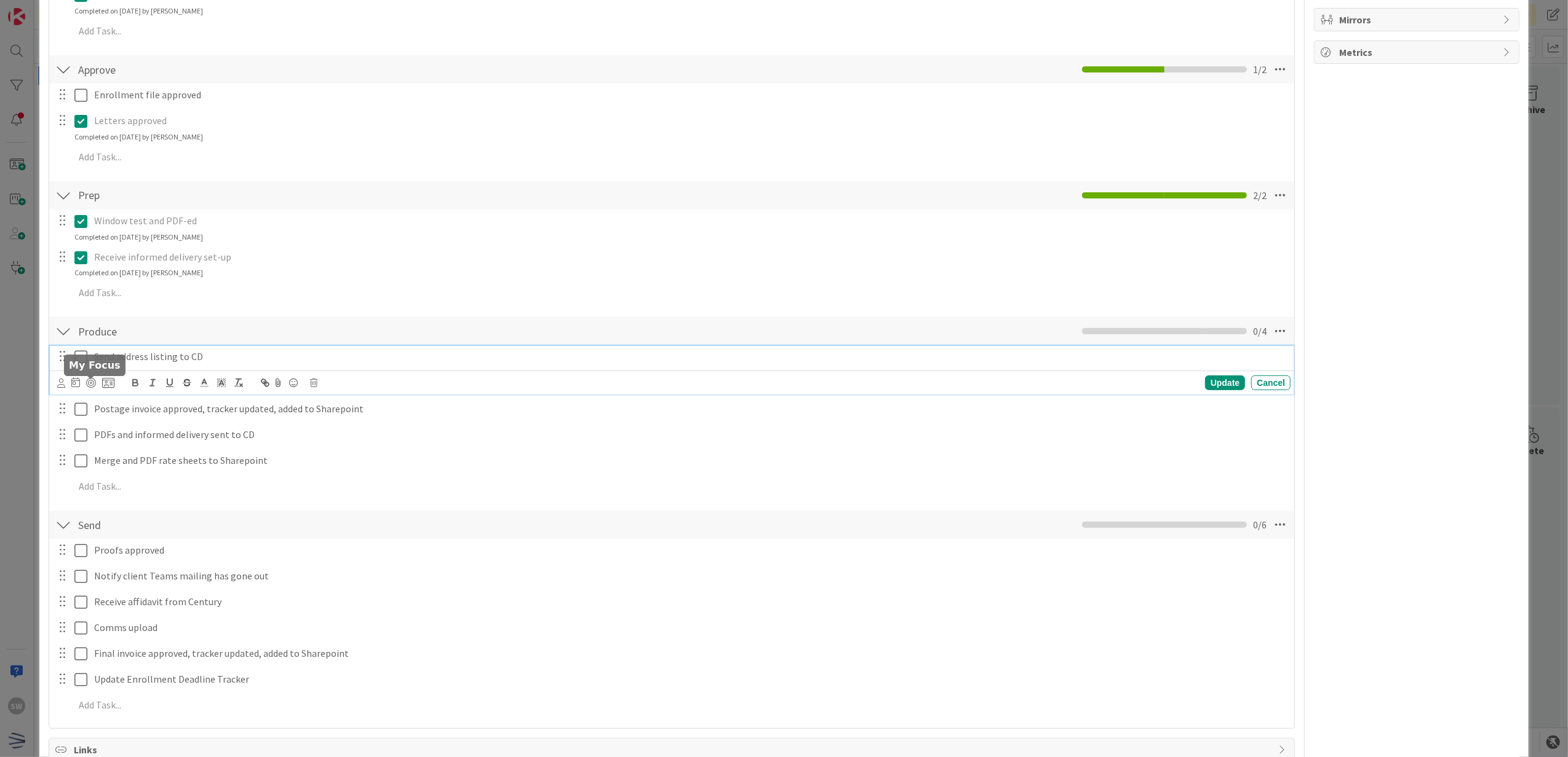
click at [86, 387] on div "Send address listing to CD Update Cancel" at bounding box center [671, 370] width 1245 height 49
click at [74, 357] on icon at bounding box center [81, 357] width 13 height 15
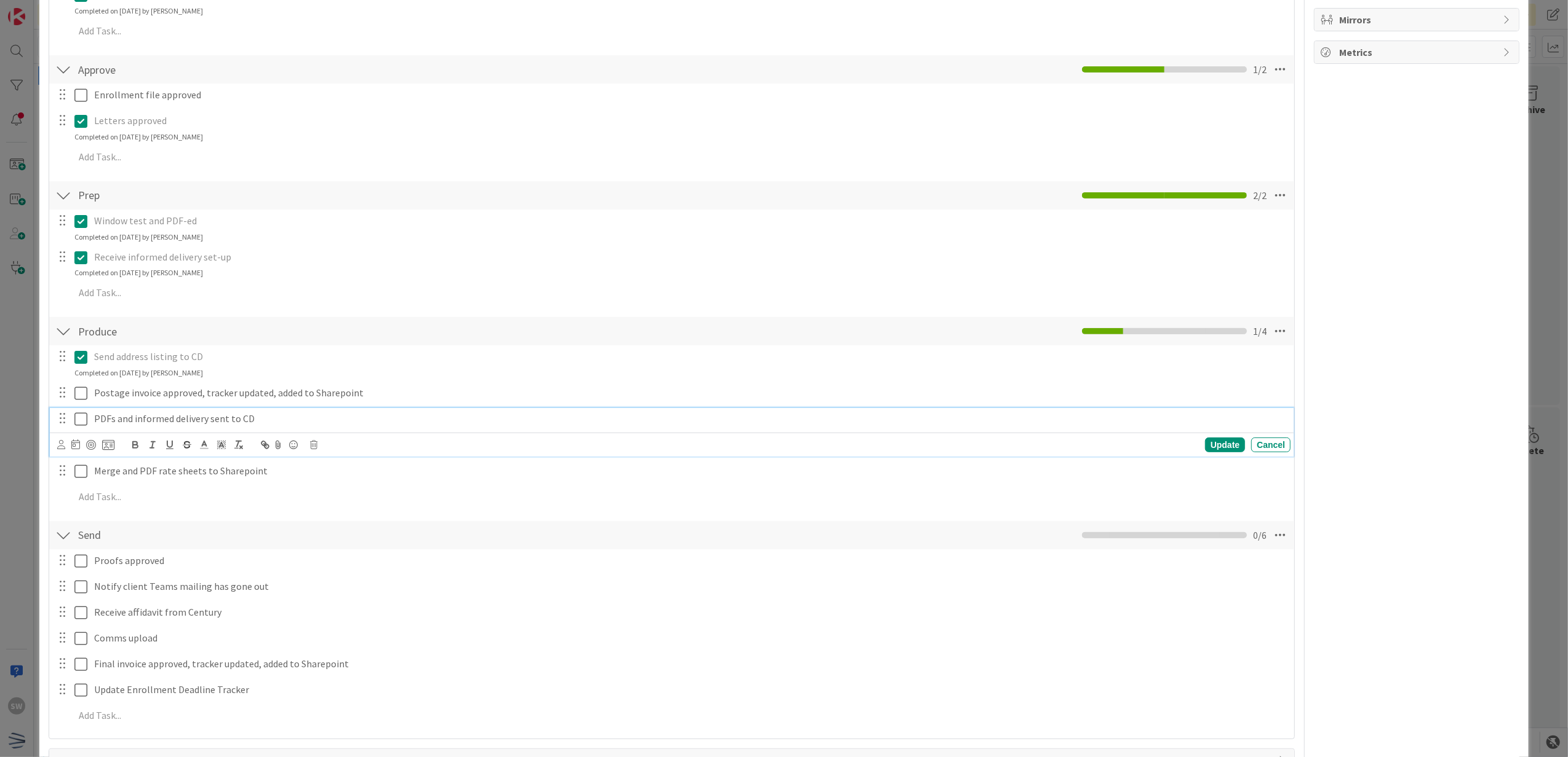
click at [82, 418] on icon at bounding box center [81, 419] width 13 height 15
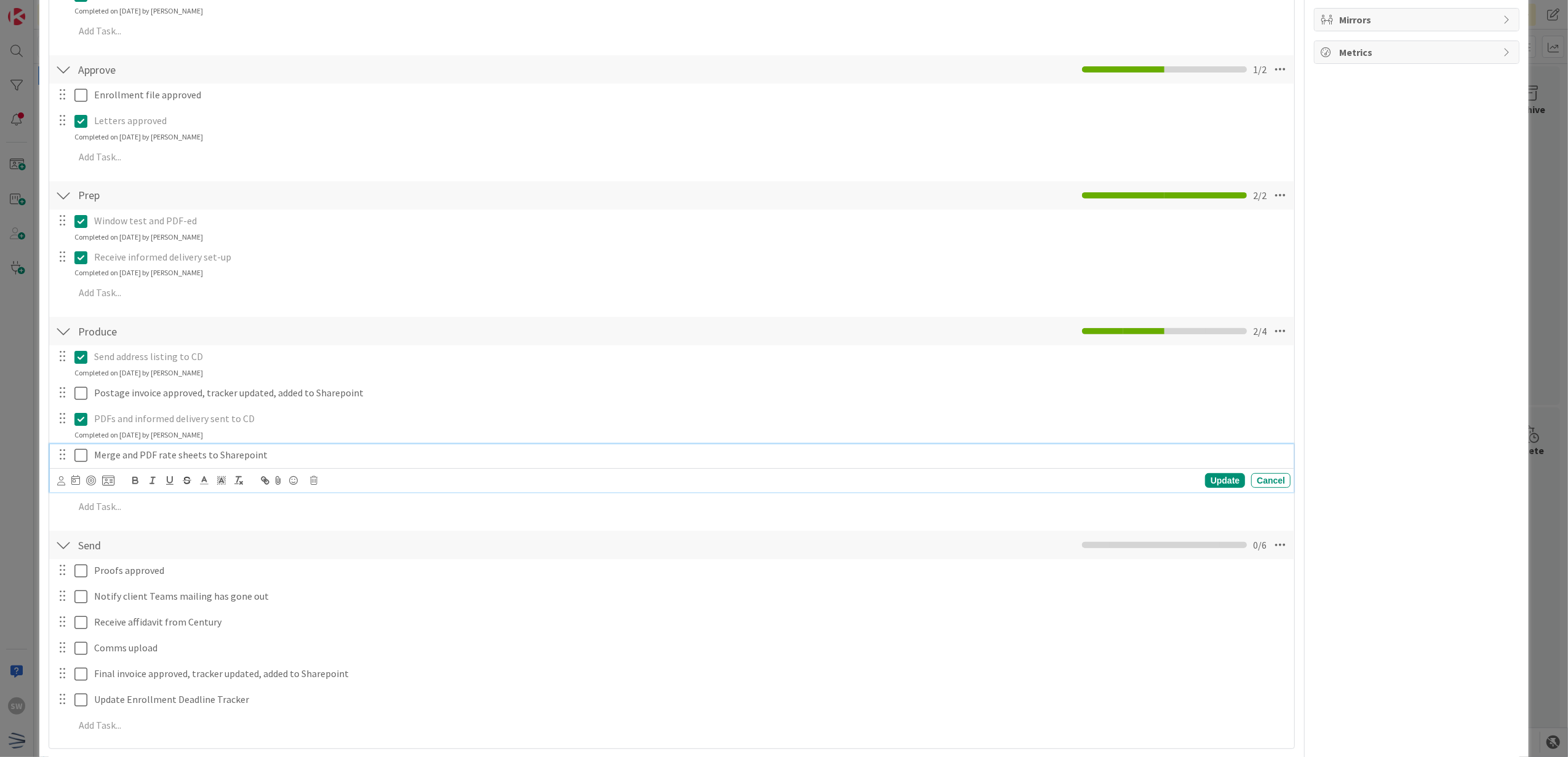
click at [84, 453] on icon at bounding box center [81, 455] width 13 height 15
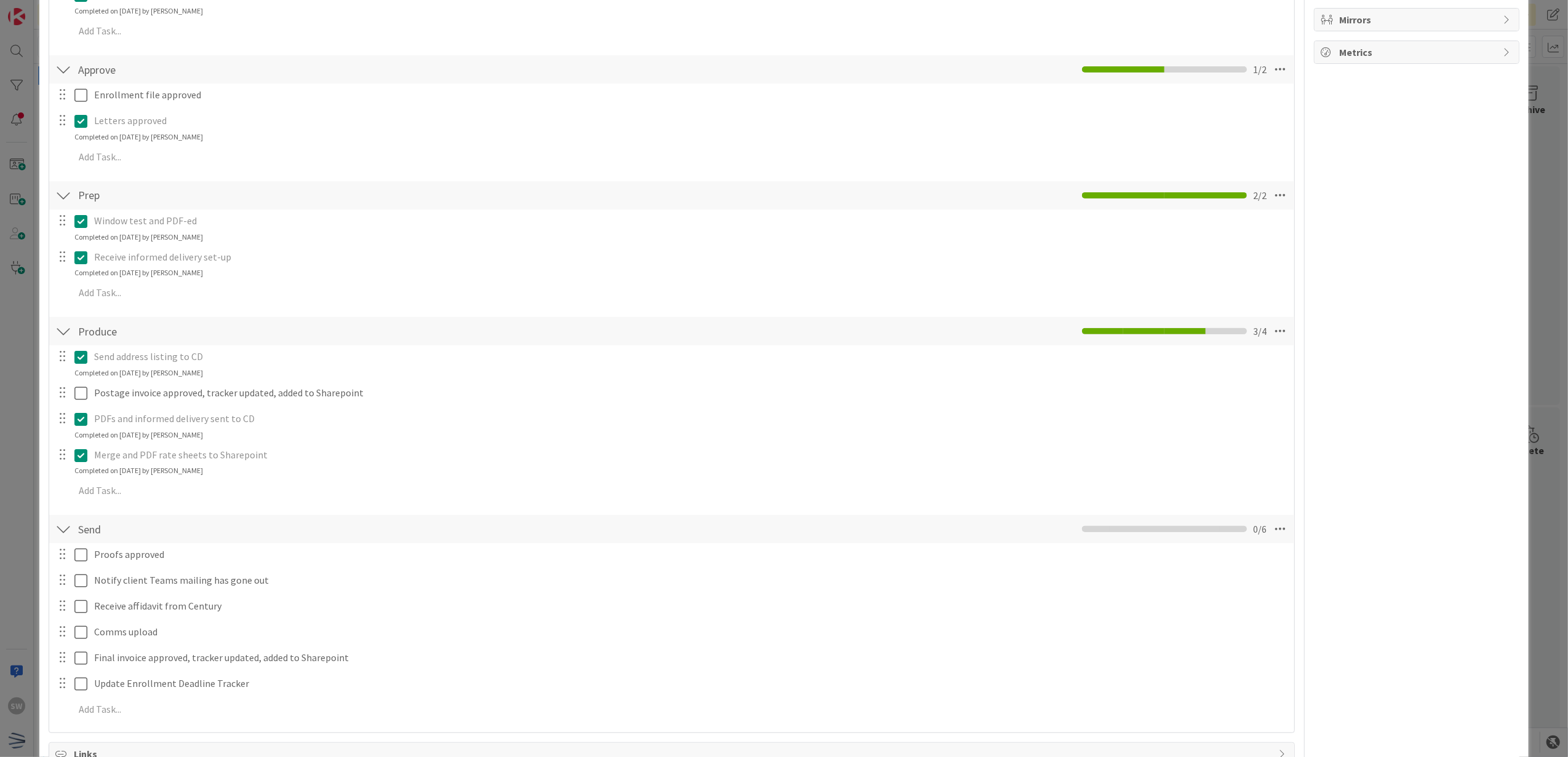
scroll to position [0, 0]
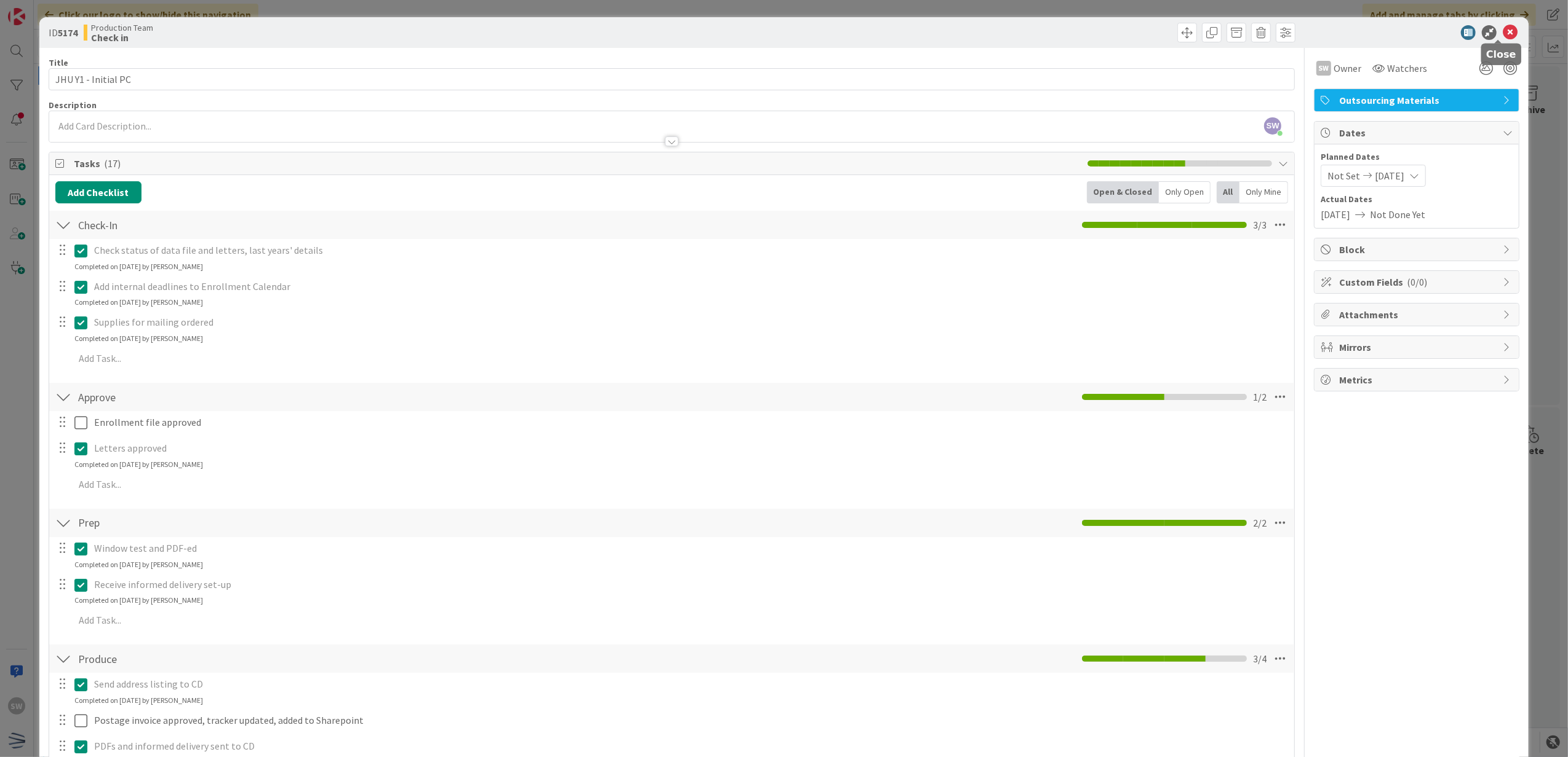
click at [1502, 33] on icon at bounding box center [1510, 32] width 15 height 15
